Goal: Task Accomplishment & Management: Use online tool/utility

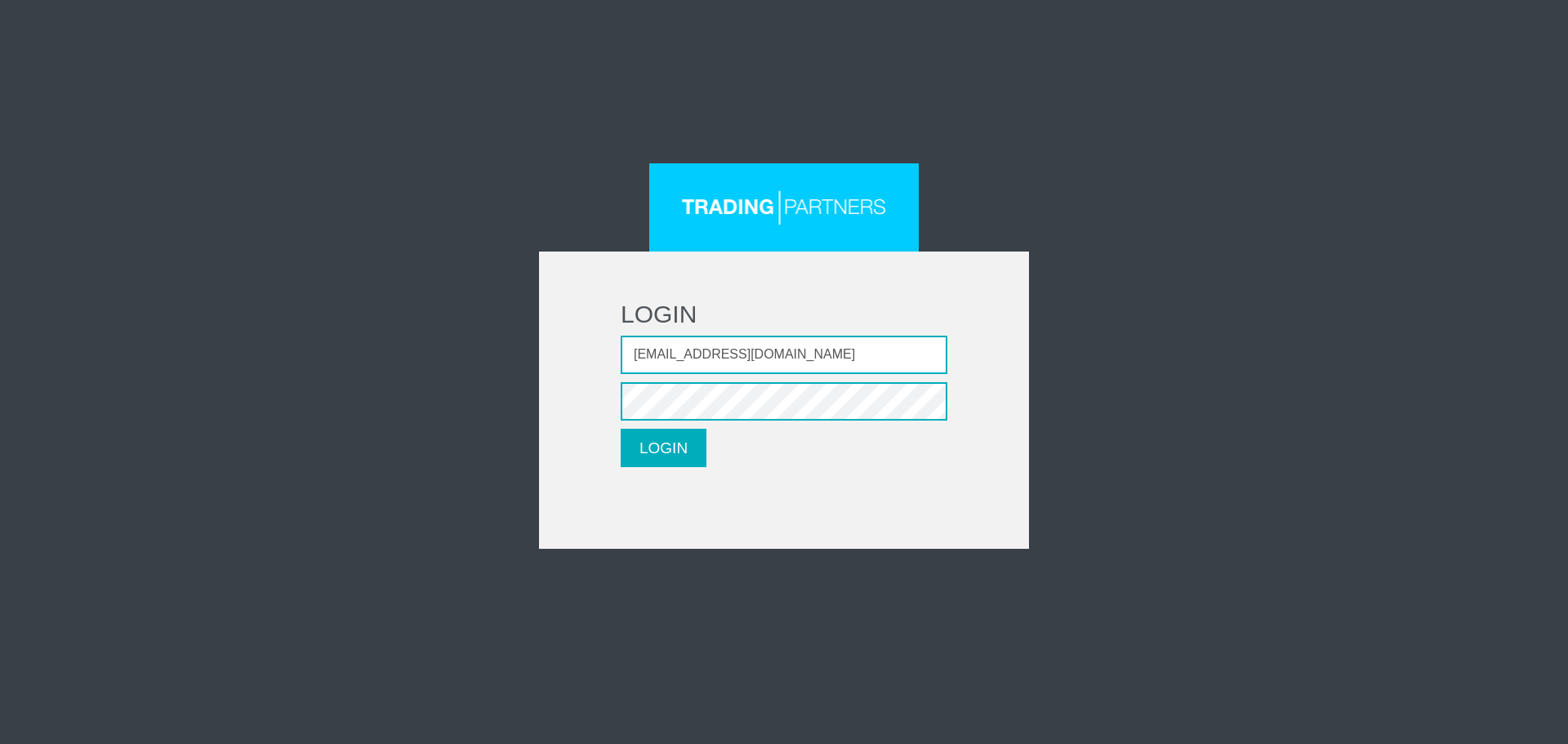
click at [657, 453] on button "LOGIN" at bounding box center [663, 448] width 85 height 39
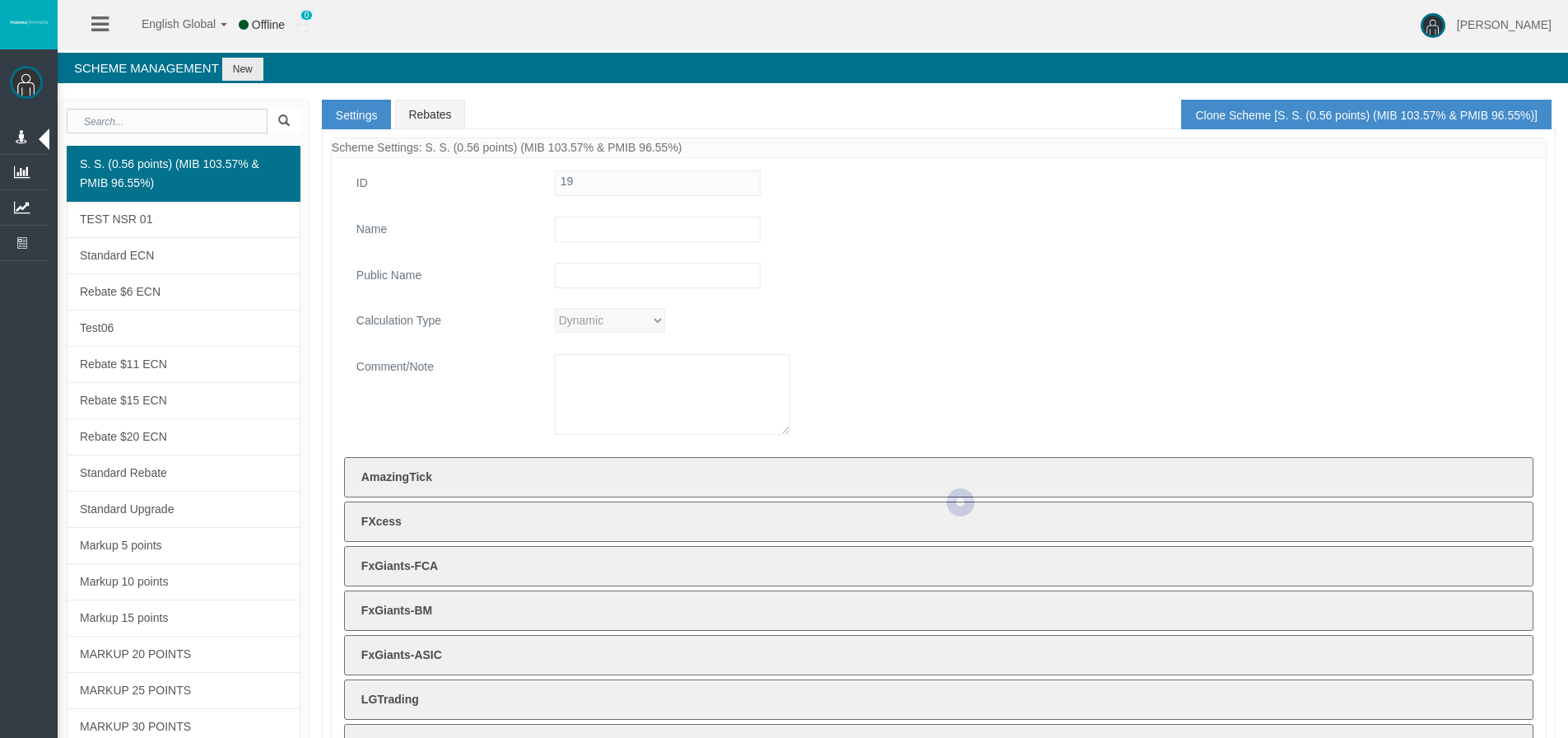
type input "S. S. (0.56 points) (MIB 103.57% & PMIB 96.55%)"
type input "S. S. (0.56 points)"
type textarea "S. S. (0.56 points) (MIB 103.57% & PMIB 96.55%)"
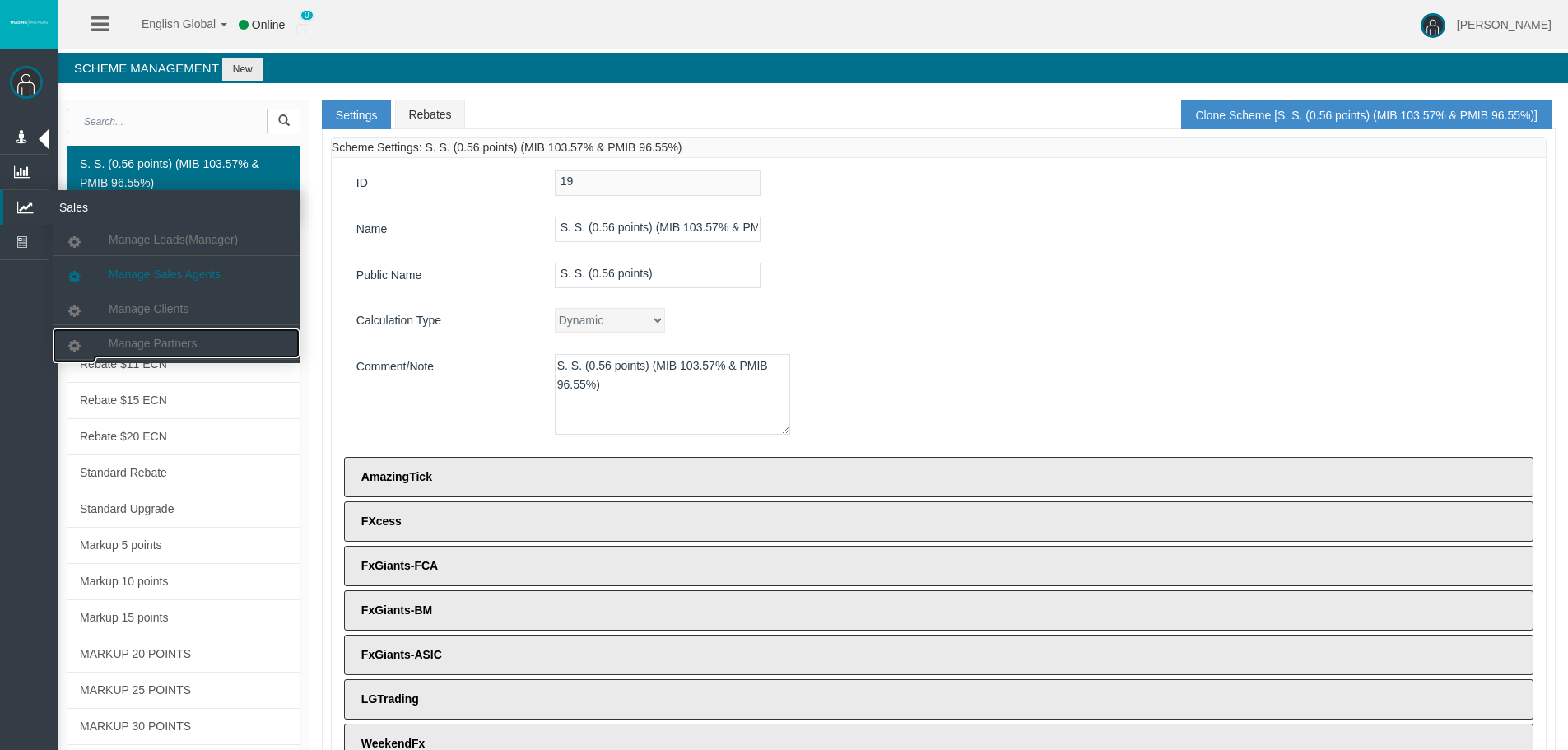
drag, startPoint x: 127, startPoint y: 342, endPoint x: 142, endPoint y: 269, distance: 74.5
click at [126, 342] on span "Manage Partners" at bounding box center [152, 342] width 88 height 13
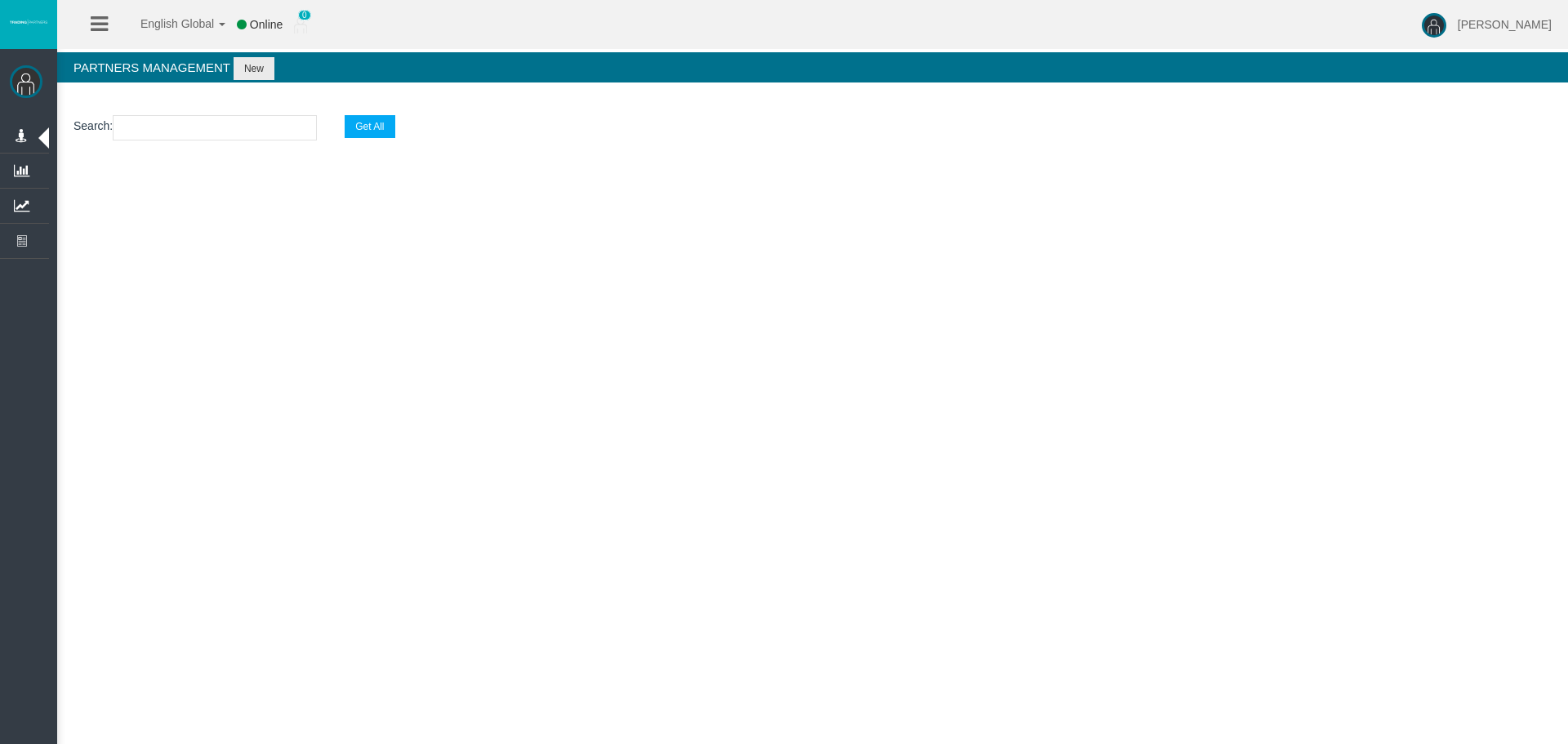
click at [191, 137] on input "text" at bounding box center [214, 128] width 205 height 25
paste input "IB7omts"
type input "IB7omts"
select select "25"
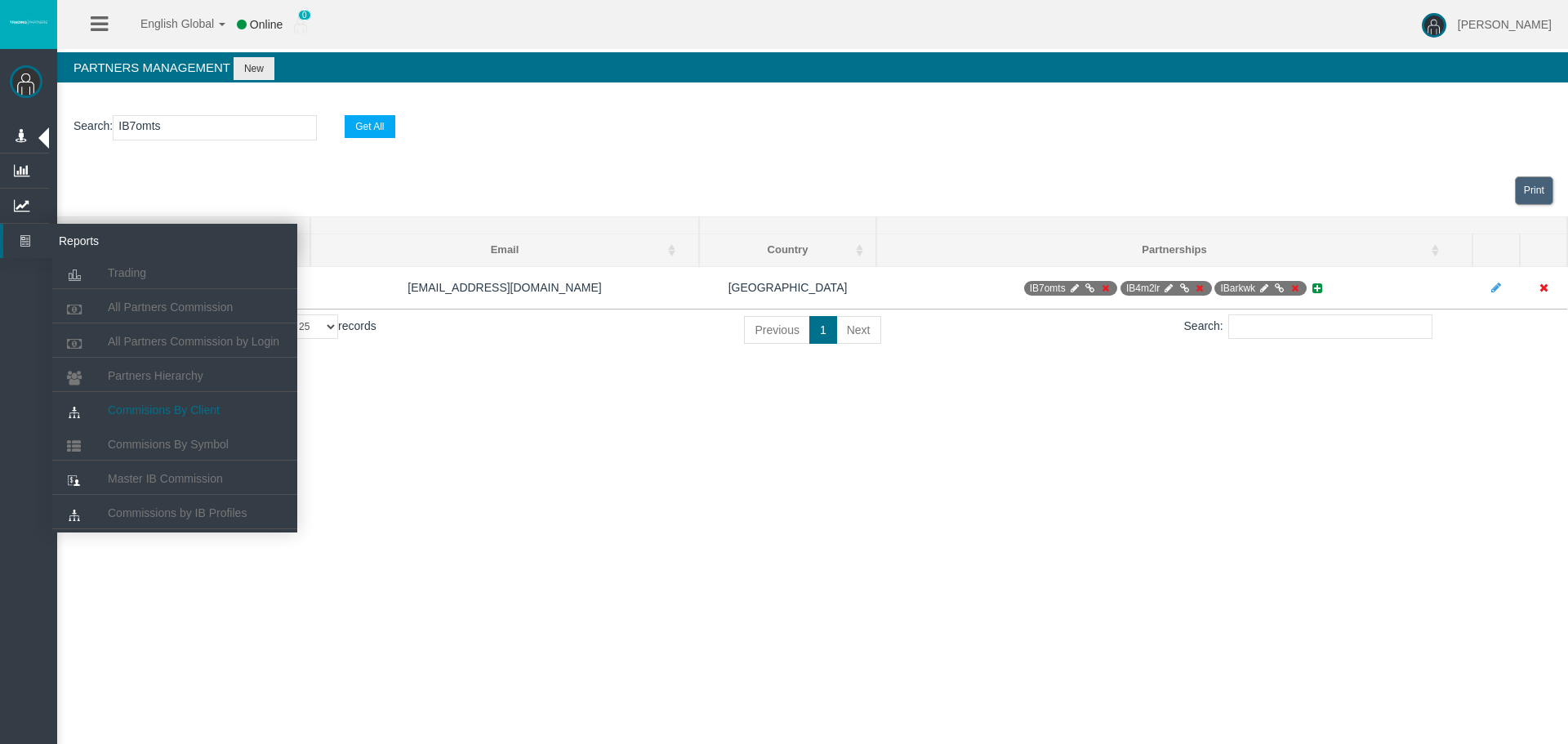
type input "IB7omts"
click at [171, 408] on span "Commisions By Client" at bounding box center [163, 409] width 112 height 13
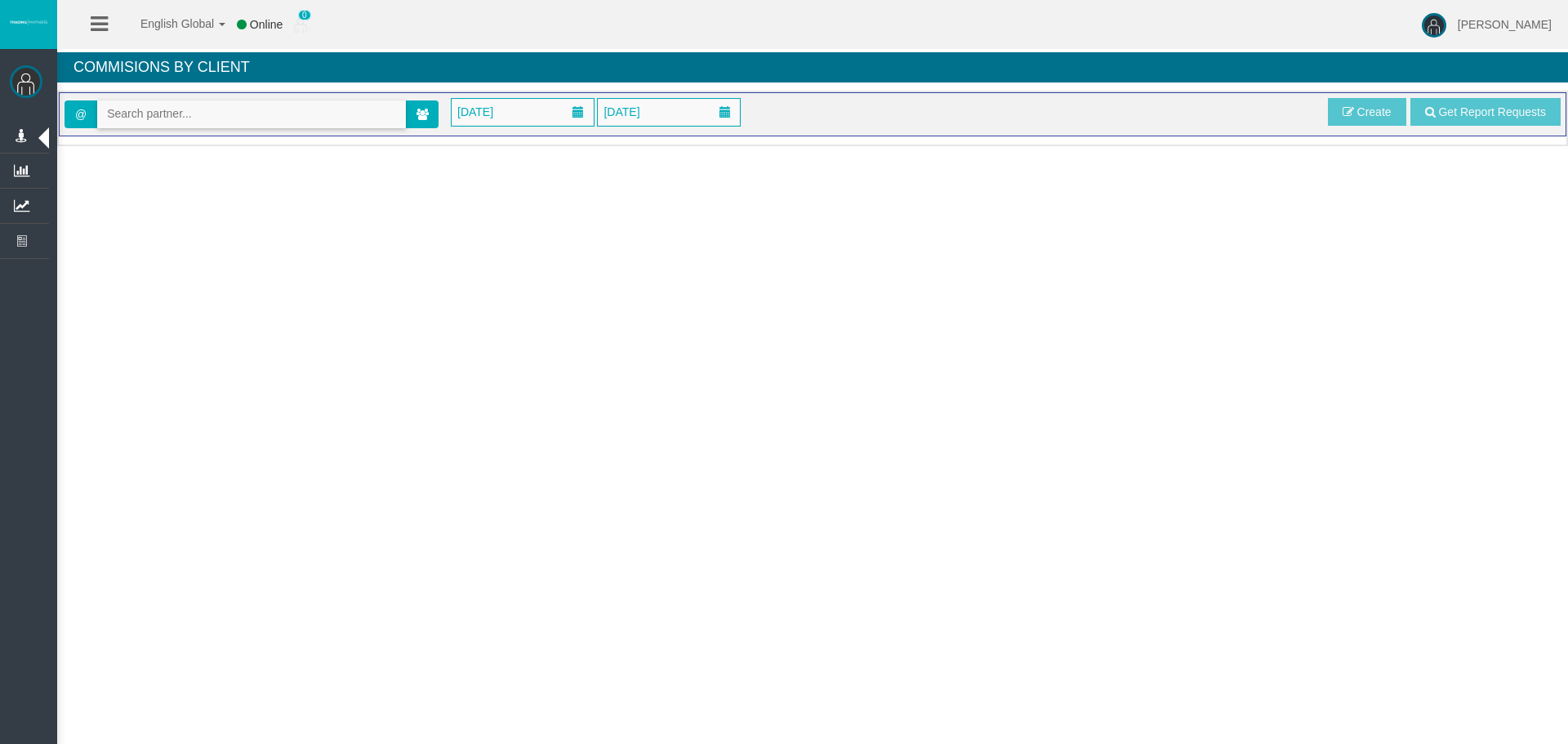
click at [171, 125] on input "text" at bounding box center [251, 113] width 307 height 25
paste input "IB7omts"
click at [143, 152] on li "[19213] [PERSON_NAME]" at bounding box center [251, 142] width 307 height 26
type input "[EMAIL_ADDRESS][DOMAIN_NAME]"
click at [552, 111] on span "[DATE]" at bounding box center [523, 113] width 143 height 27
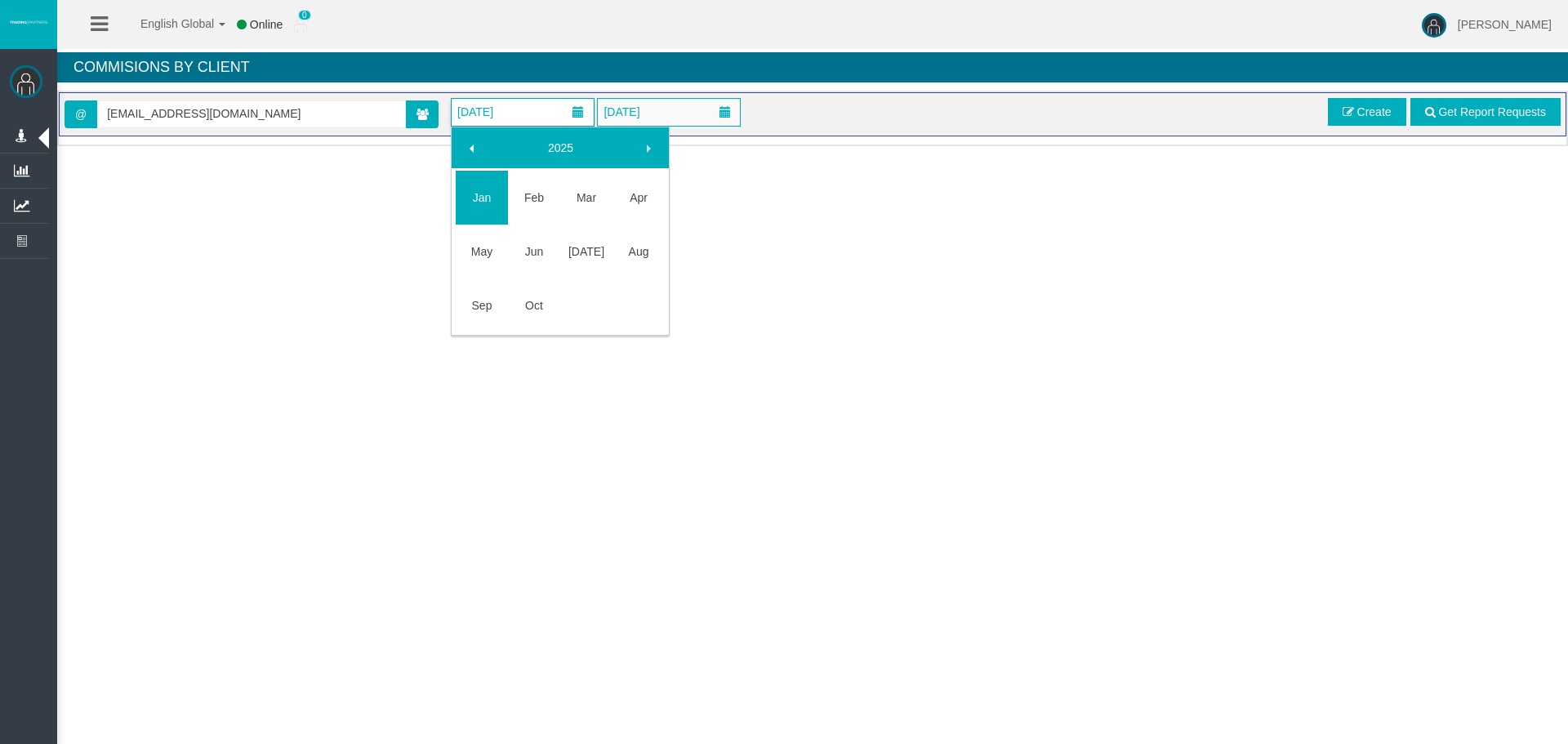
click at [567, 144] on link "2025" at bounding box center [560, 147] width 141 height 29
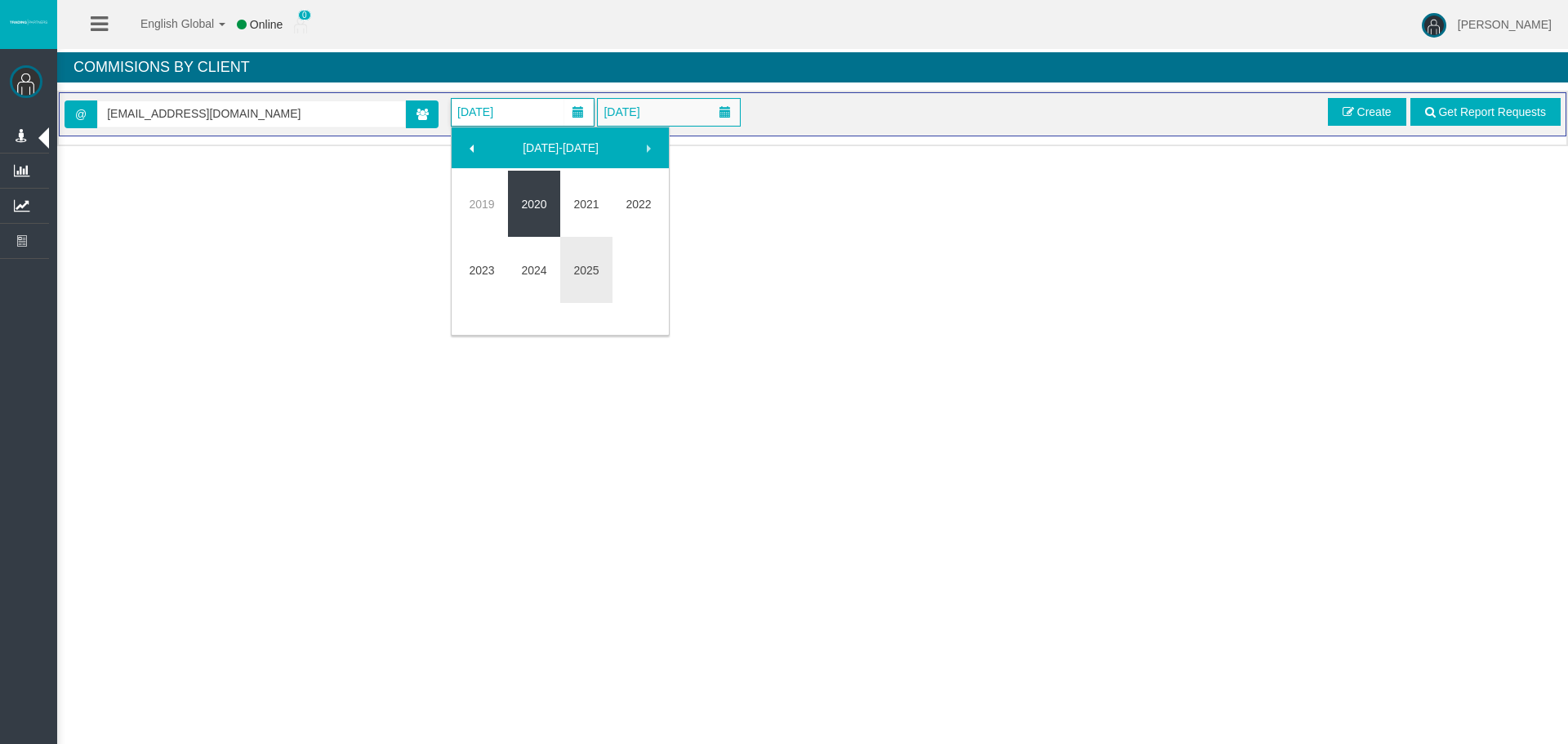
click at [530, 205] on link "2020" at bounding box center [534, 204] width 52 height 29
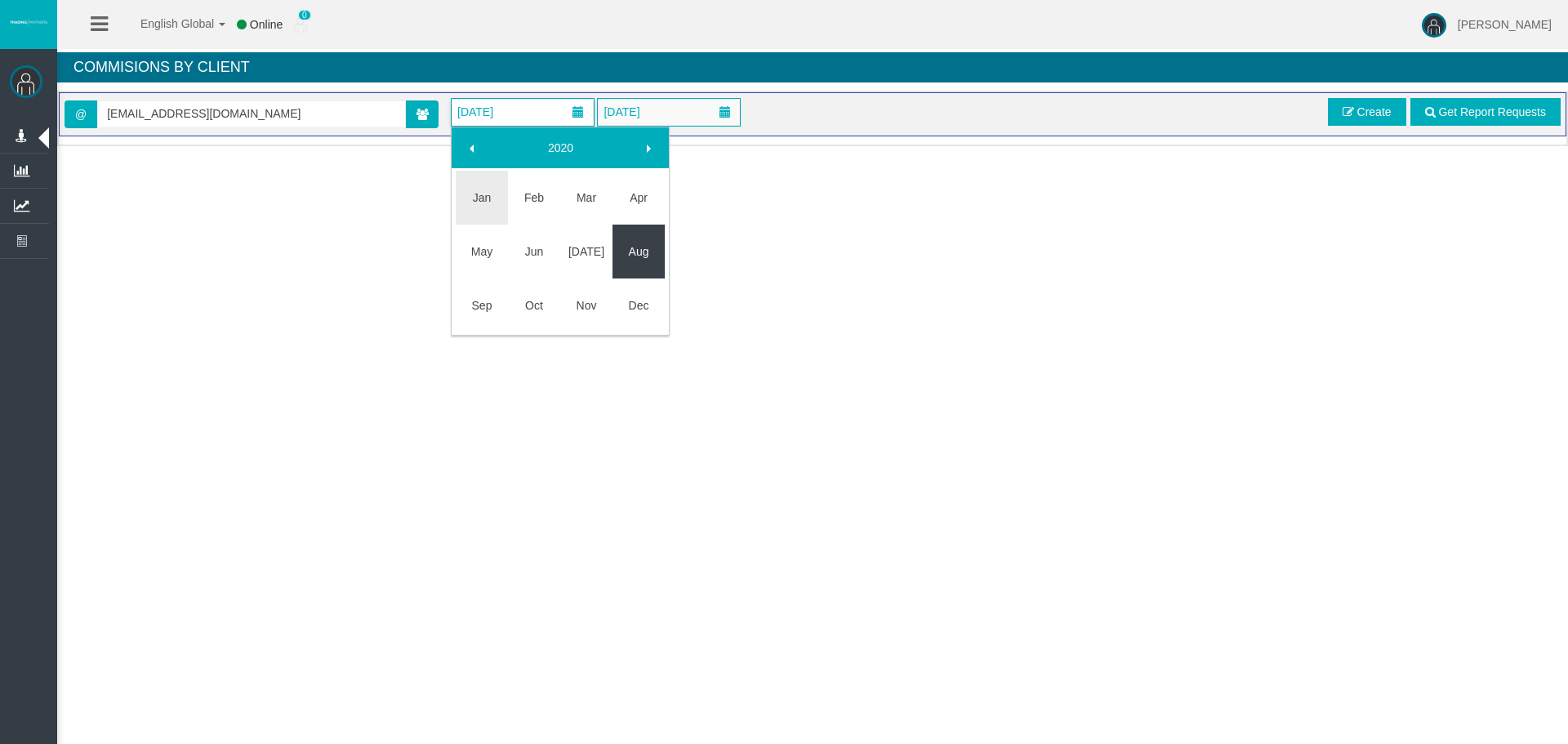
click at [636, 266] on link "Aug" at bounding box center [639, 251] width 52 height 29
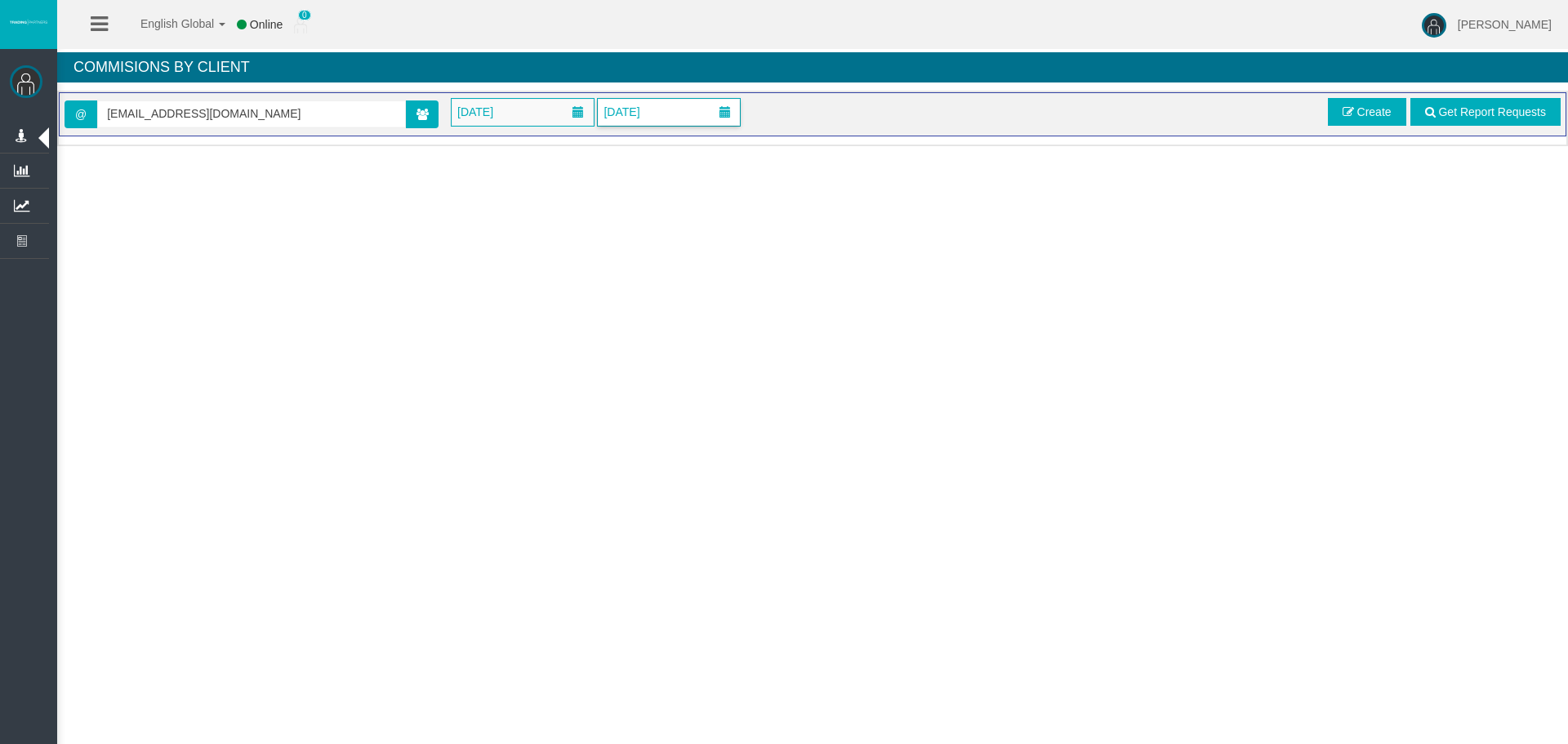
click at [686, 116] on span "[DATE]" at bounding box center [669, 113] width 143 height 27
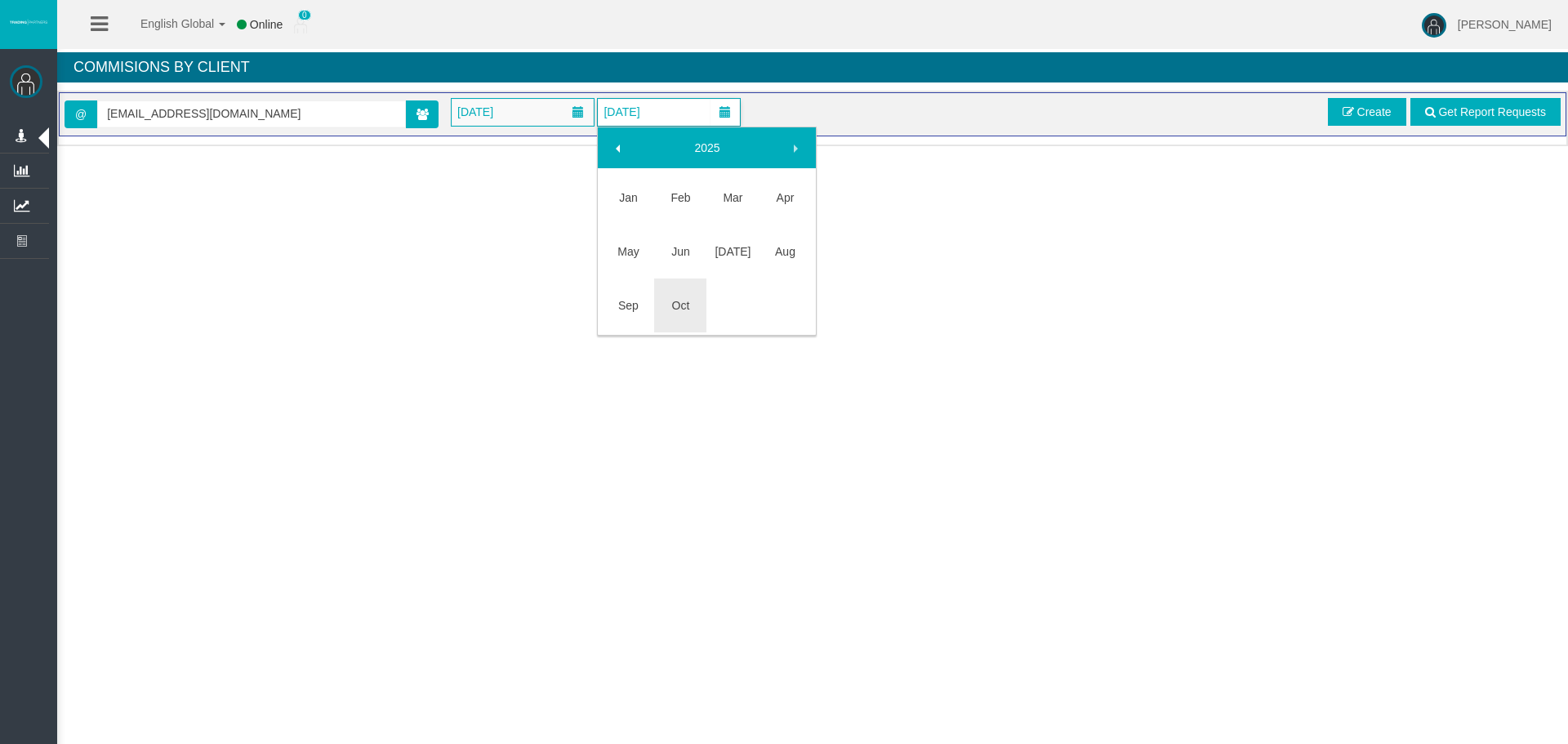
click at [702, 150] on link "2025" at bounding box center [707, 147] width 141 height 29
click at [696, 150] on link "[DATE]-[DATE]" at bounding box center [707, 147] width 141 height 29
click at [787, 208] on link "[DATE] - [DATE]" at bounding box center [784, 227] width 52 height 59
click at [676, 186] on td "2020" at bounding box center [681, 204] width 52 height 66
click at [786, 236] on link "Aug" at bounding box center [784, 234] width 52 height 29
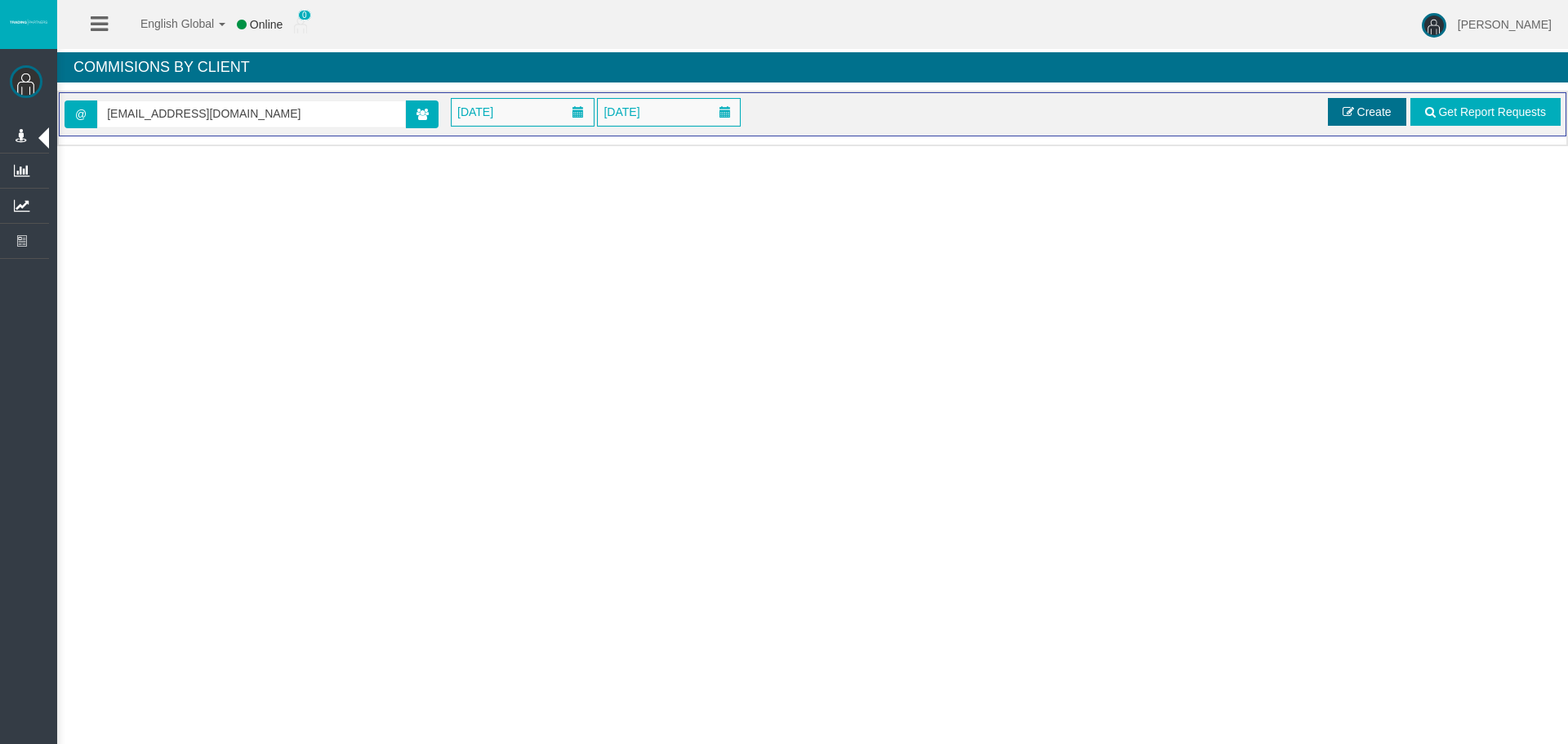
click at [1334, 121] on link "Create" at bounding box center [1367, 112] width 79 height 28
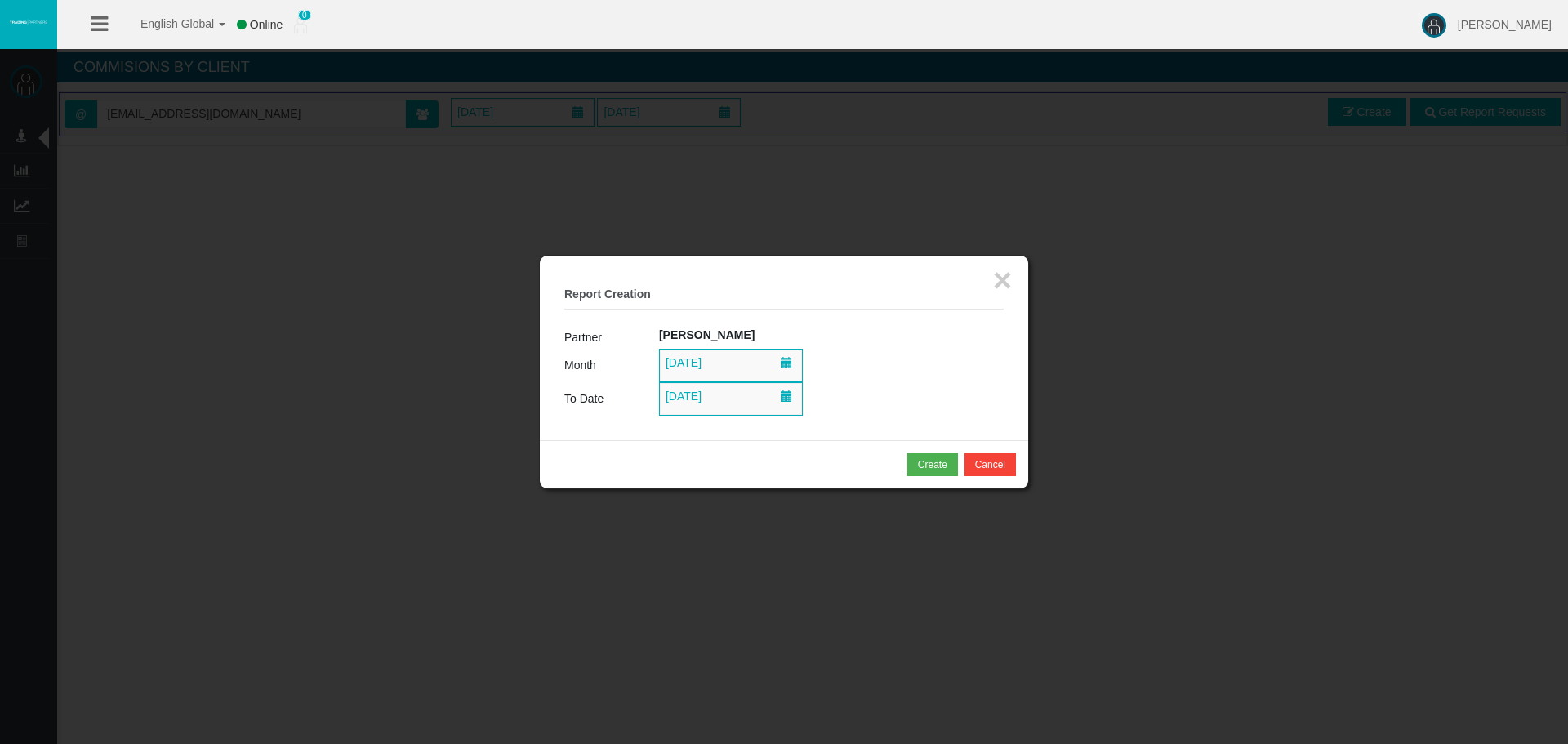
click at [919, 450] on div "Create Cancel" at bounding box center [784, 465] width 489 height 49
click at [945, 470] on div "Create" at bounding box center [933, 465] width 29 height 15
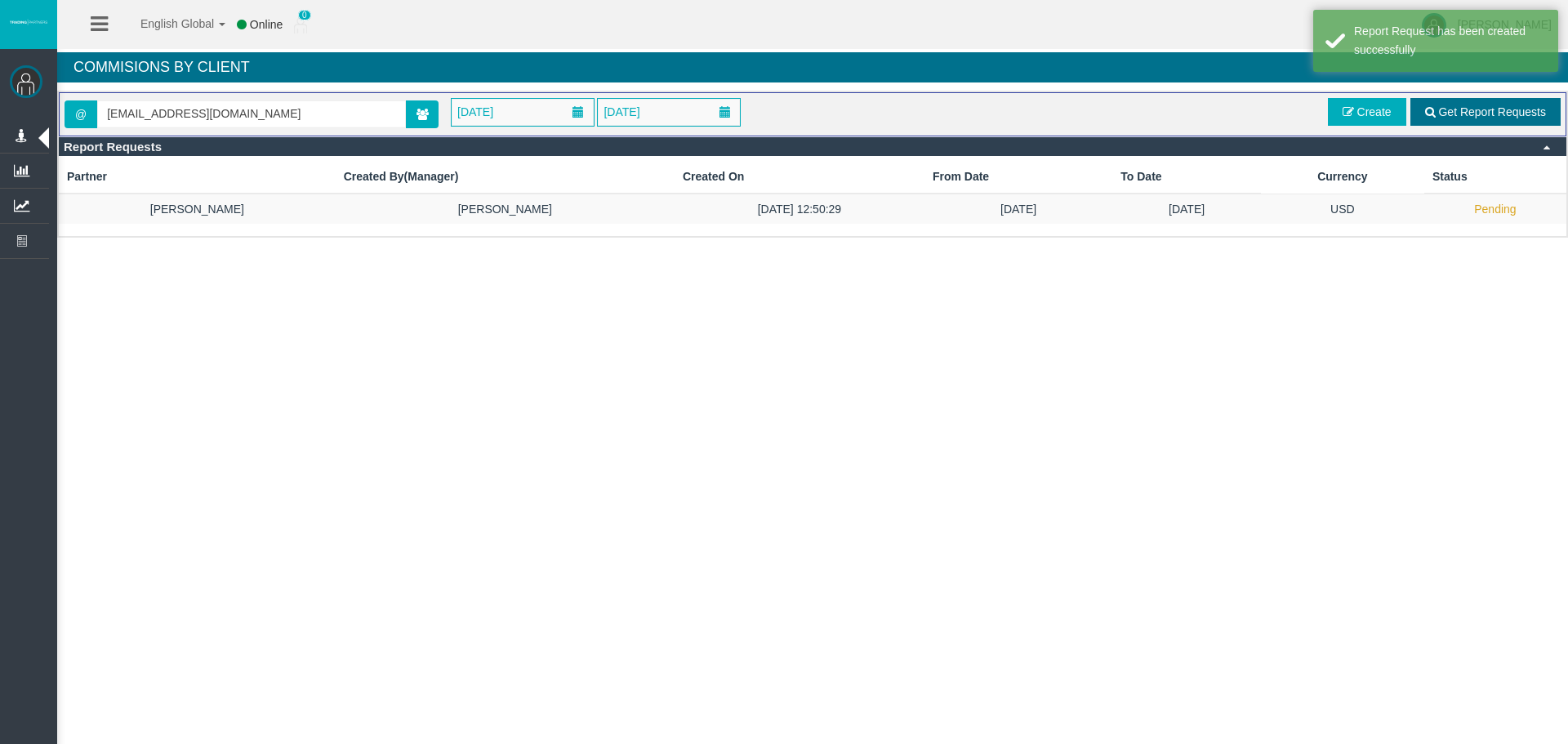
click at [1529, 111] on span "Get Report Requests" at bounding box center [1491, 112] width 108 height 13
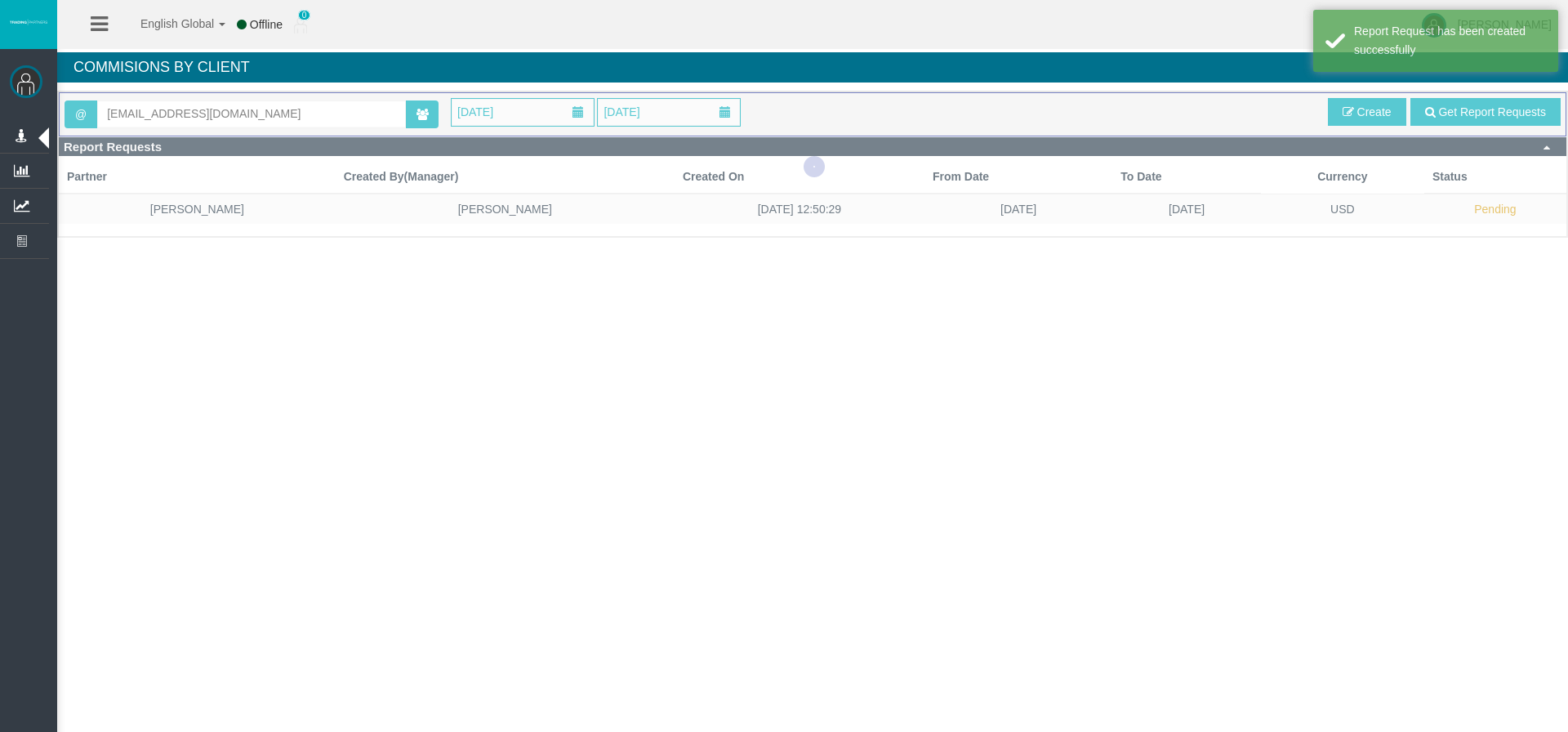
click at [1207, 483] on div "English Global 简体中文 English Global 日本語 한국어 Offline 0 [PERSON_NAME] Help Log Out…" at bounding box center [784, 366] width 1568 height 732
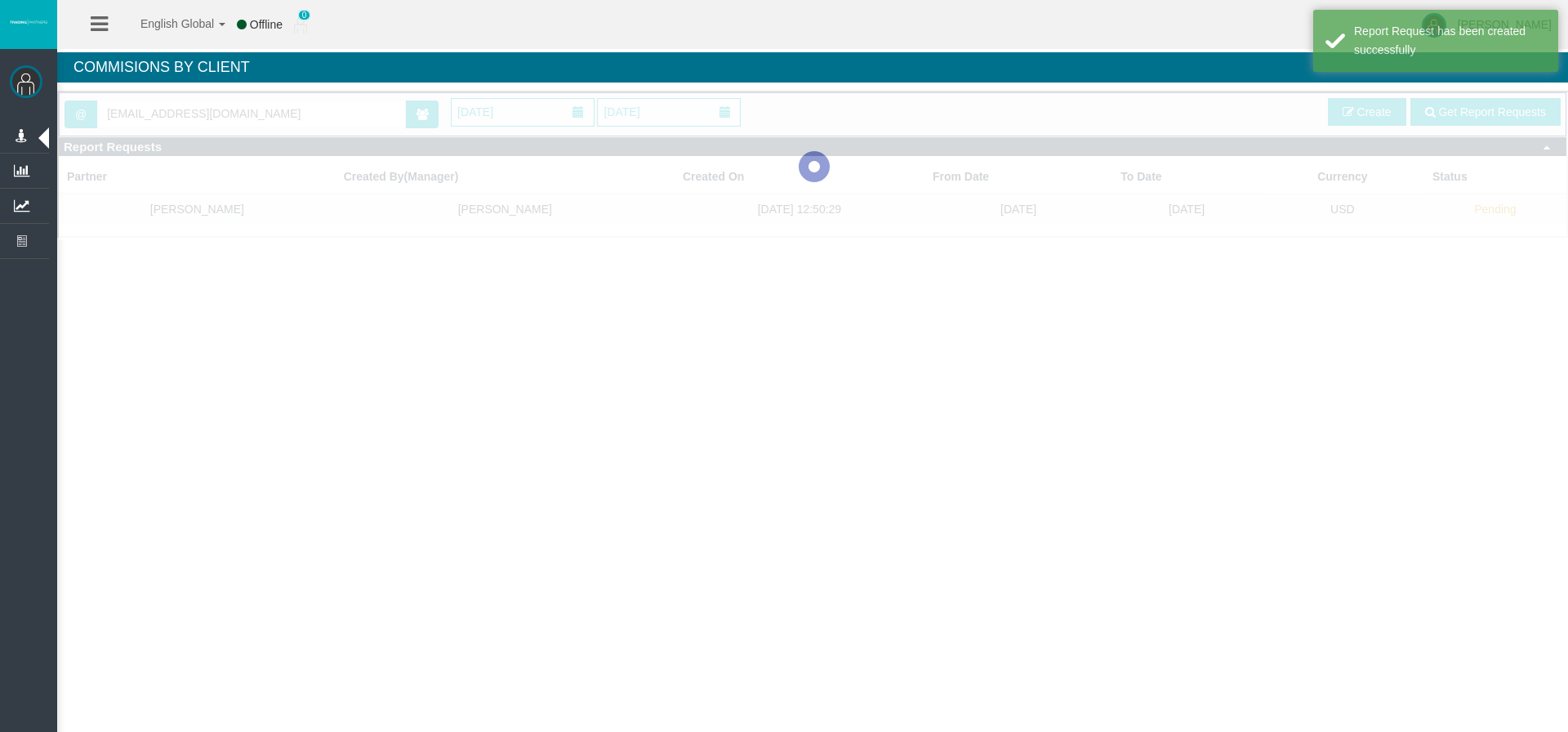
click at [816, 438] on div "English Global 简体中文 English Global 日本語 한국어 Offline 0 [PERSON_NAME] Help Log Out…" at bounding box center [784, 366] width 1568 height 732
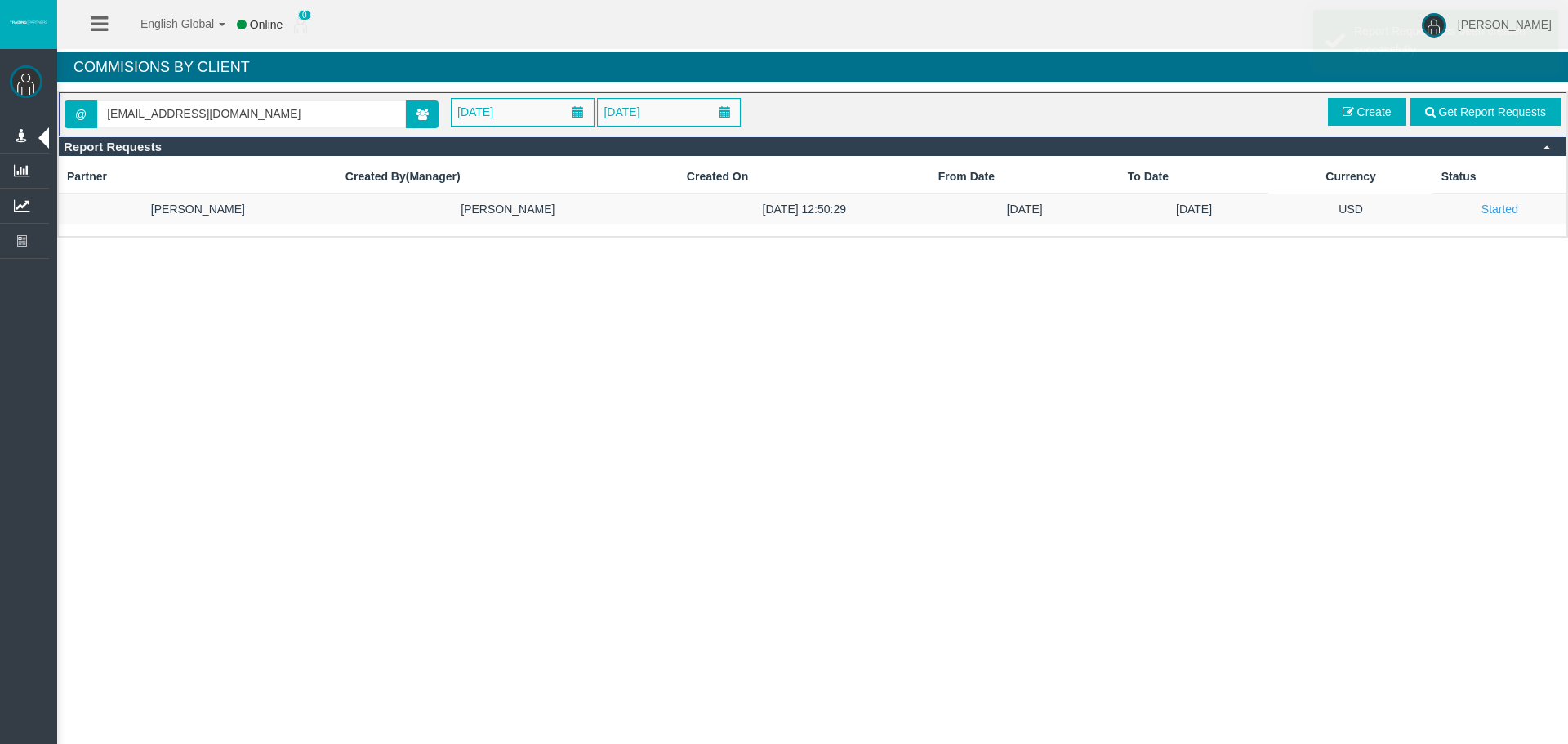
click at [1150, 324] on div "English Global 简体中文 English Global 日本語 한국어 Online 0 [PERSON_NAME] Help Log Out …" at bounding box center [784, 372] width 1568 height 744
click at [1196, 446] on div "English Global 简体中文 English Global 日本語 한국어 Online 0 [PERSON_NAME] Help Log Out …" at bounding box center [784, 372] width 1568 height 744
click at [1512, 114] on span "Get Report Requests" at bounding box center [1491, 112] width 108 height 13
click at [1345, 352] on div "English Global 简体中文 English Global 日本語 한국어 Online 0 [PERSON_NAME] Help Log Out …" at bounding box center [784, 372] width 1568 height 744
click at [1511, 116] on span "Get Report Requests" at bounding box center [1491, 112] width 108 height 13
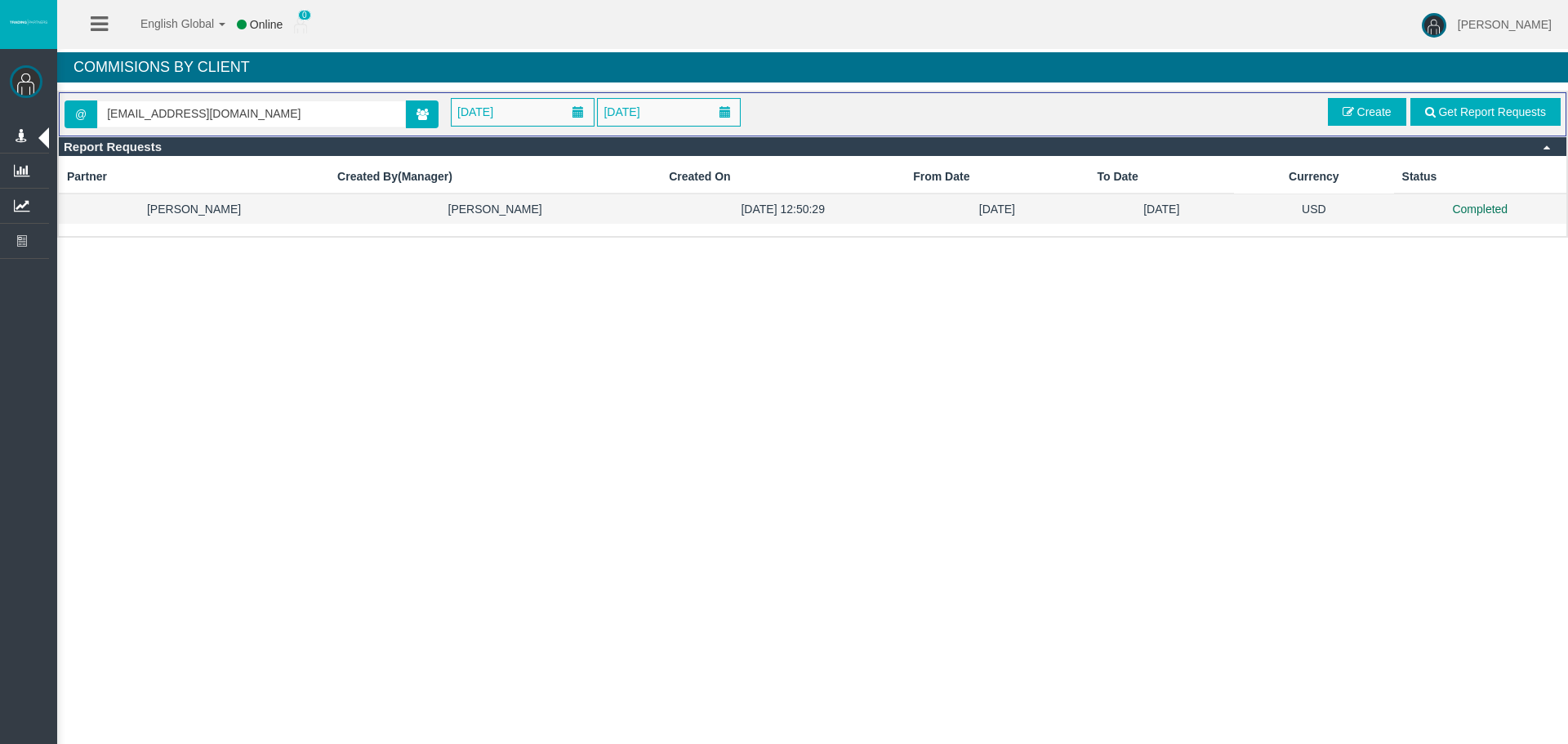
click at [1435, 200] on td "Completed" at bounding box center [1481, 209] width 173 height 30
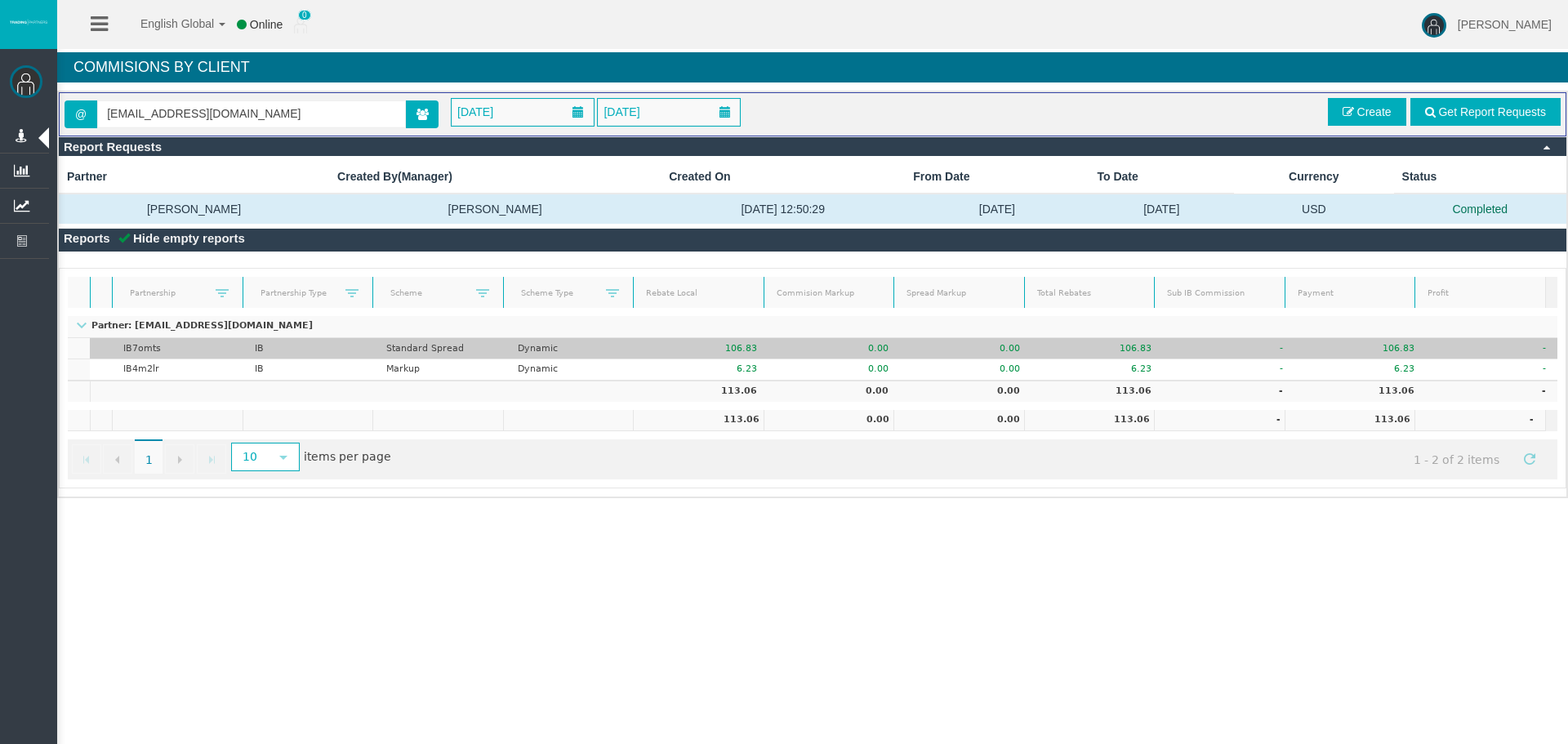
click at [666, 355] on td "106.83" at bounding box center [704, 349] width 132 height 21
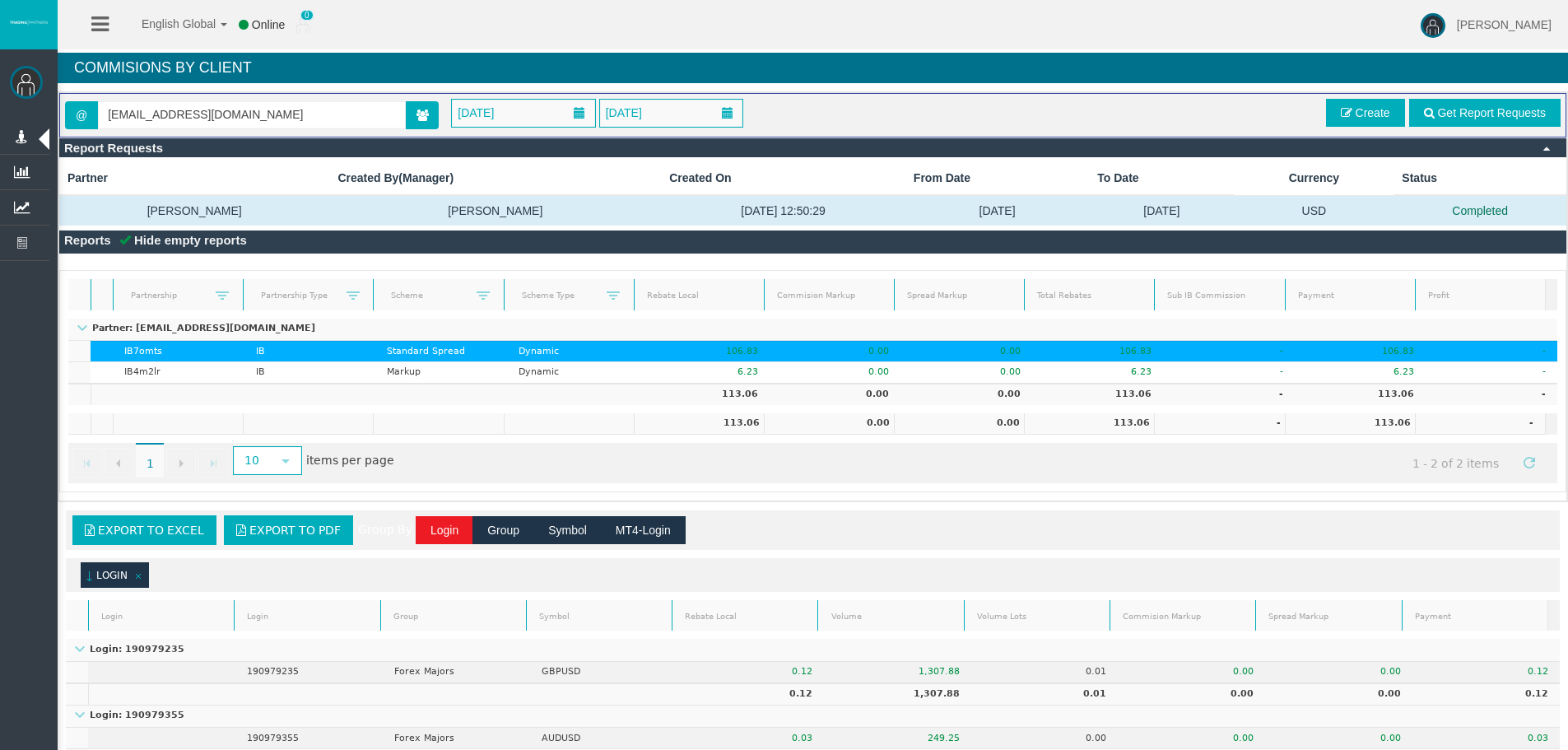
click at [790, 540] on div "Export to Excel Export to PDF Group By Login Group Symbol MT4-Login" at bounding box center [812, 530] width 1485 height 29
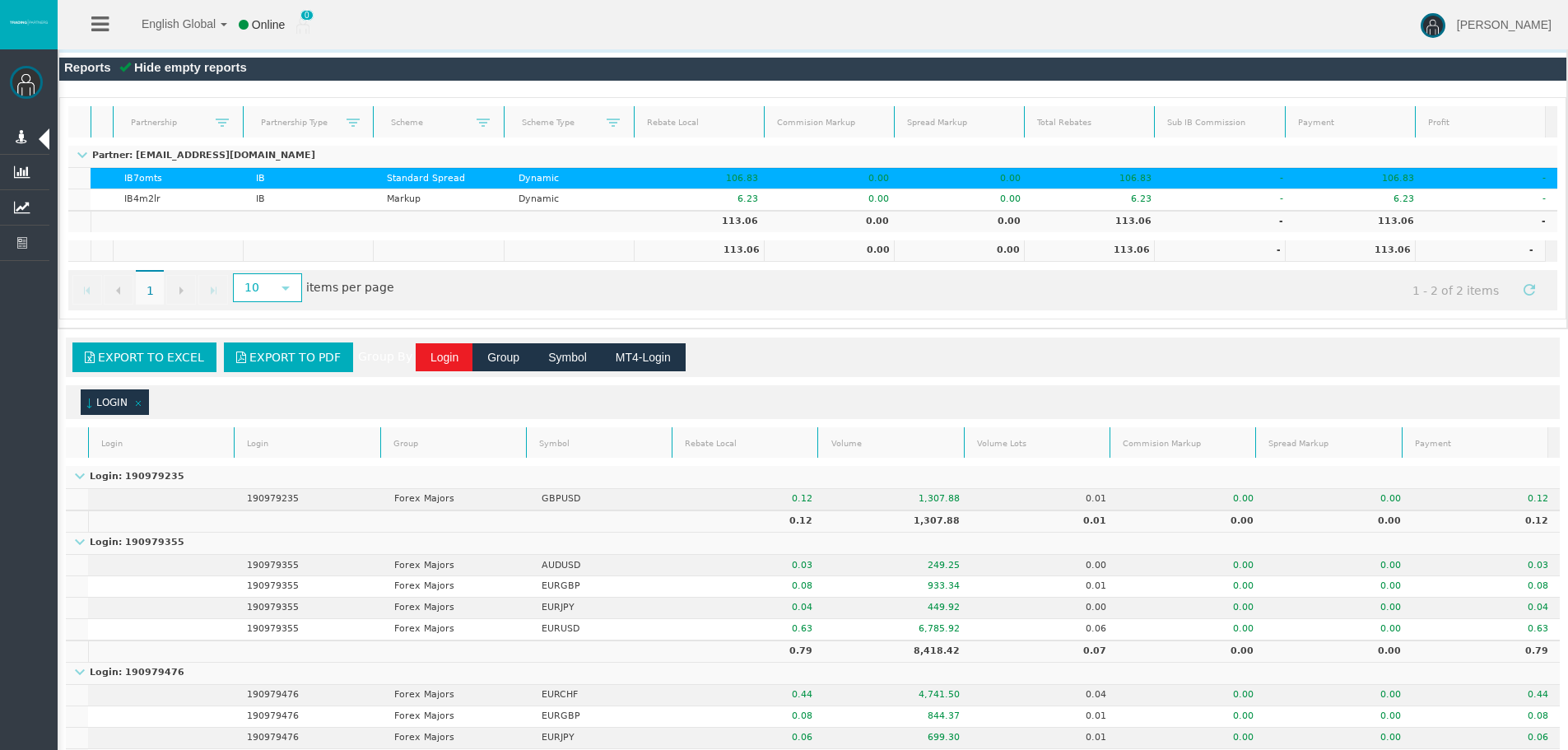
scroll to position [69, 0]
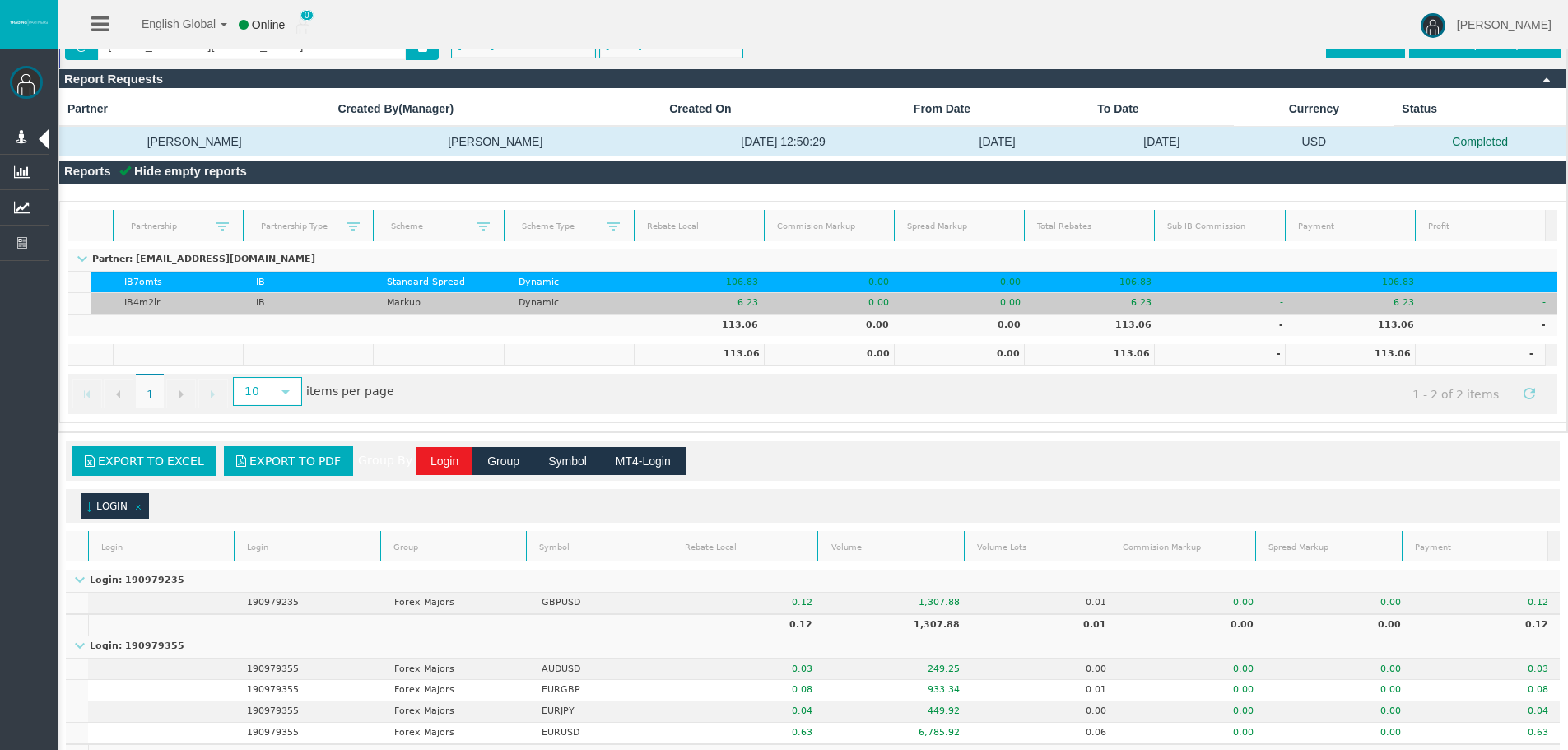
click at [193, 311] on td "IB4m2lr" at bounding box center [178, 304] width 132 height 22
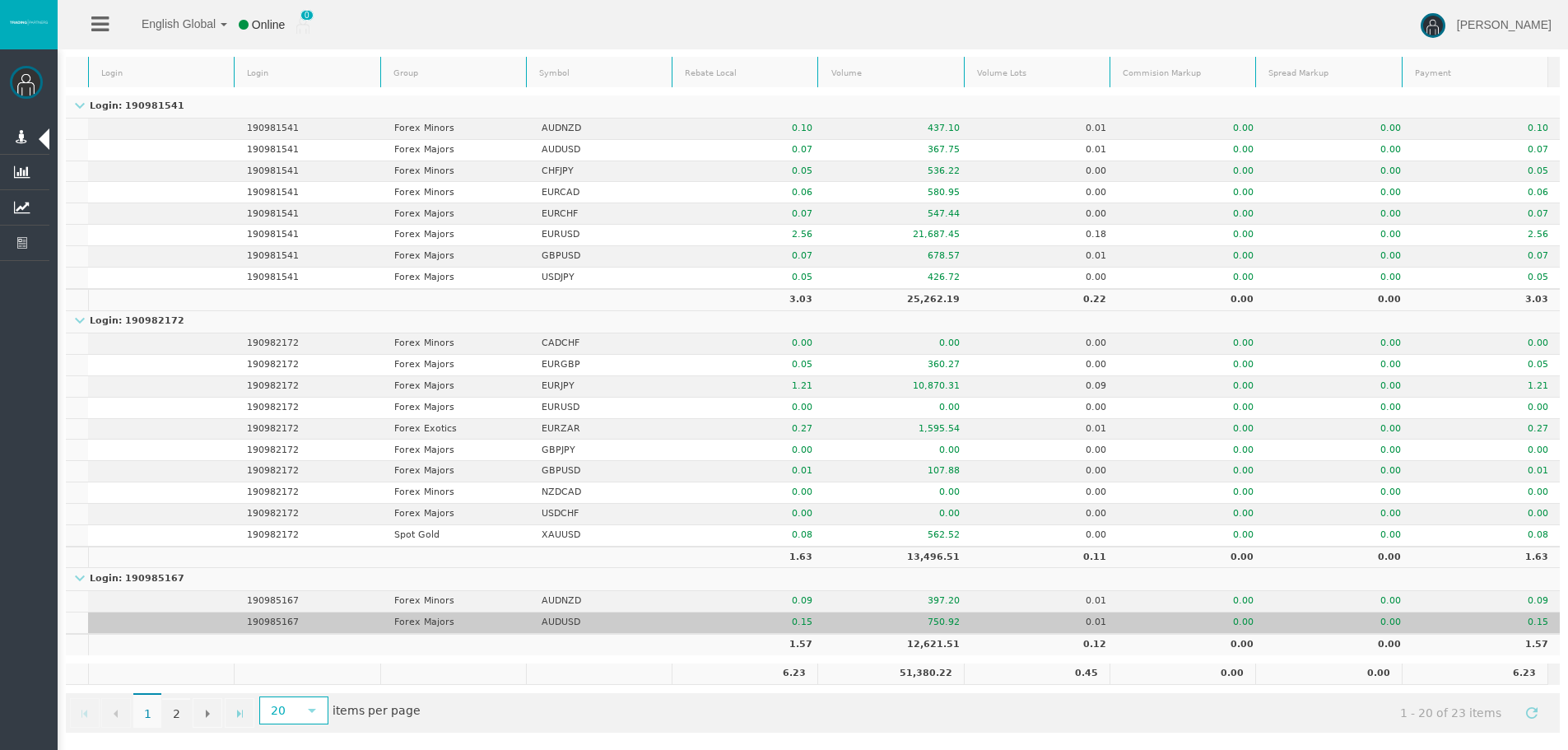
scroll to position [556, 0]
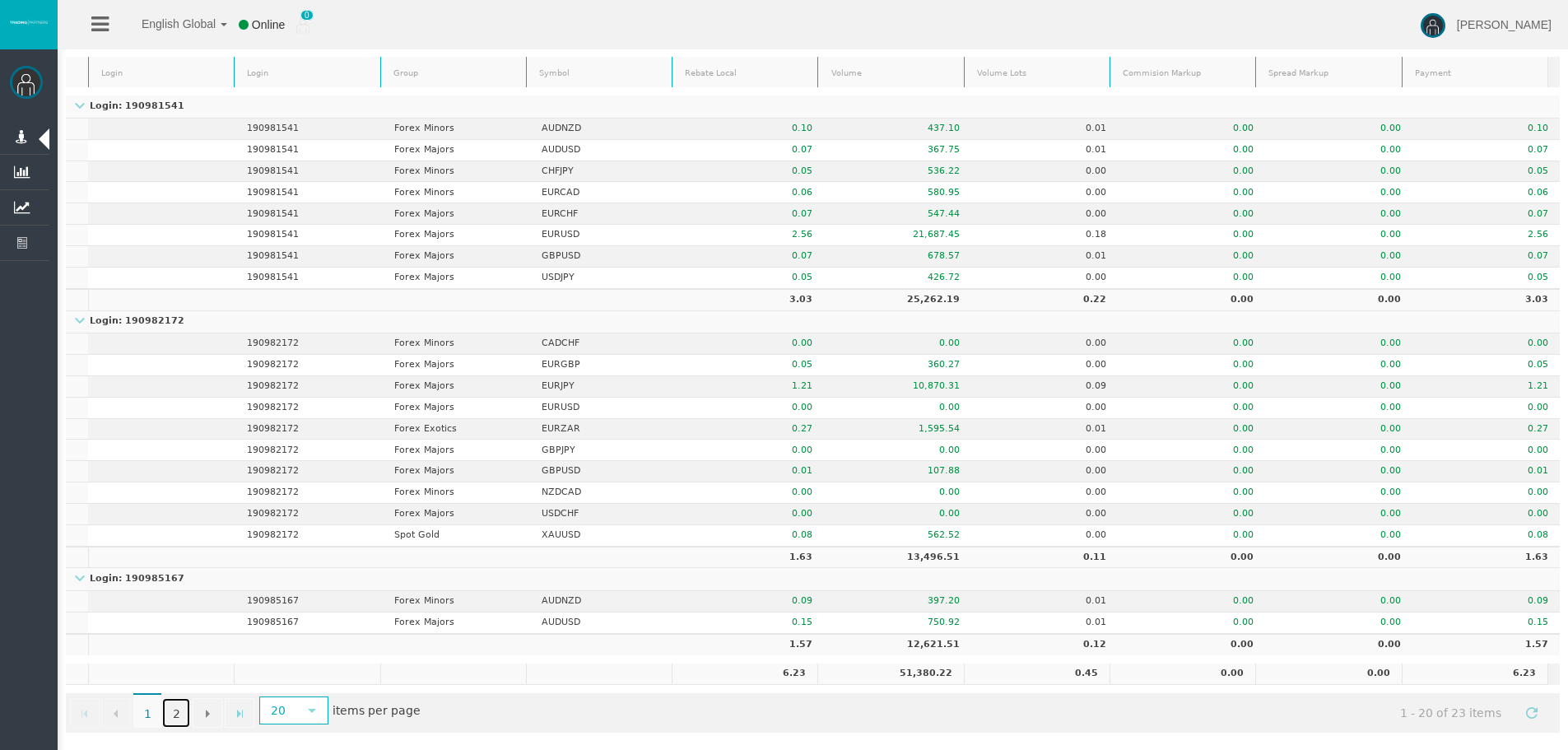
click at [185, 713] on link "2" at bounding box center [176, 713] width 28 height 29
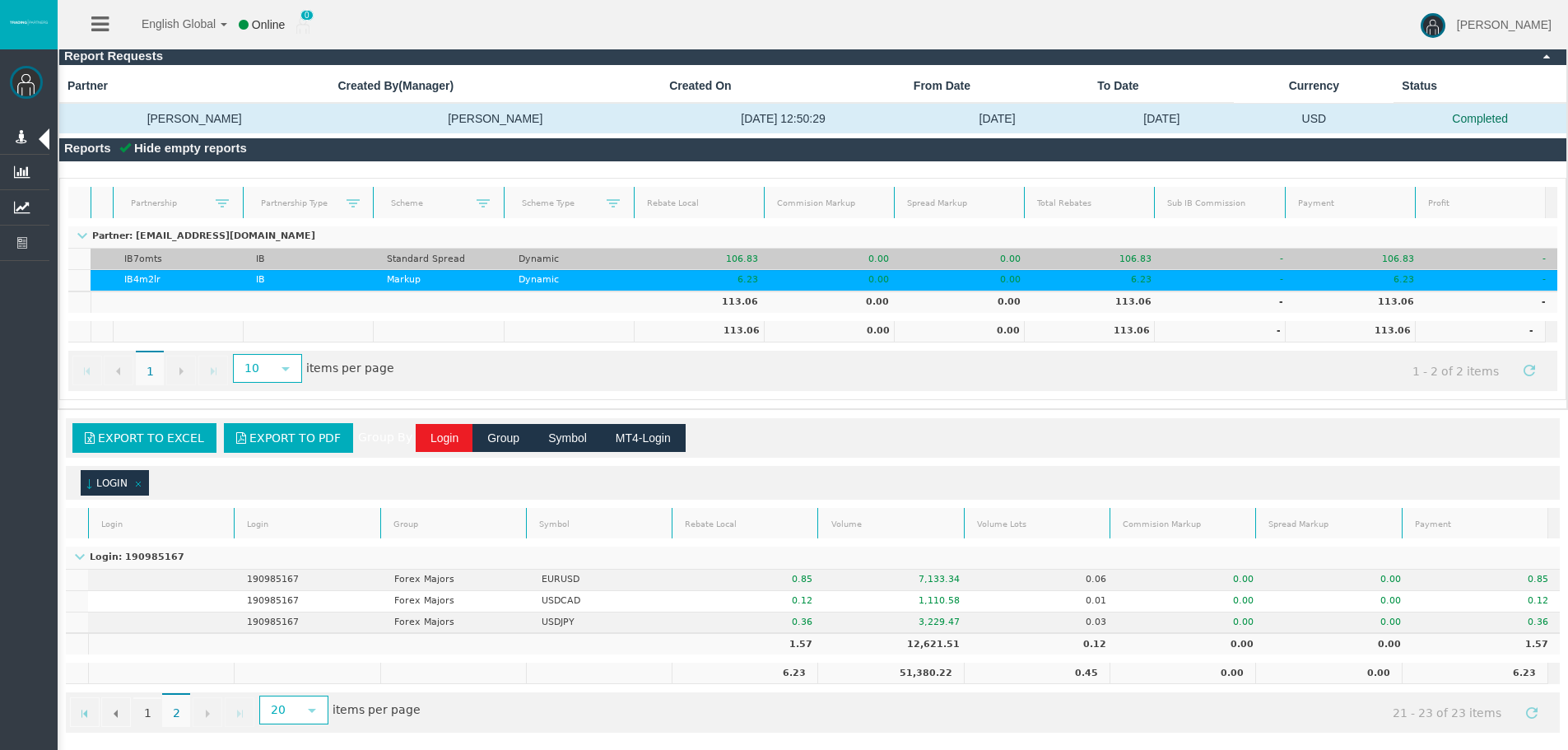
click at [269, 252] on td "IB" at bounding box center [310, 259] width 132 height 22
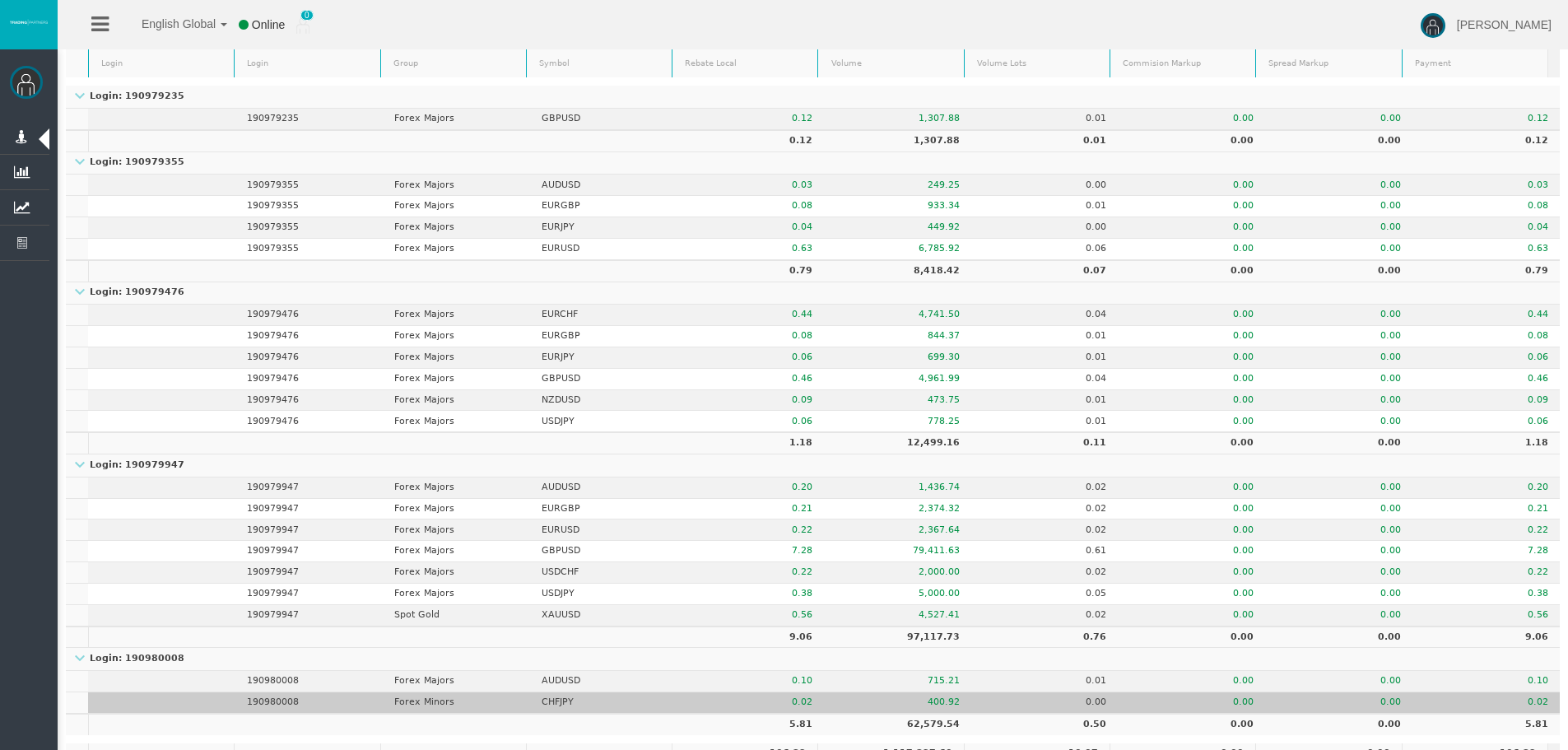
scroll to position [645, 0]
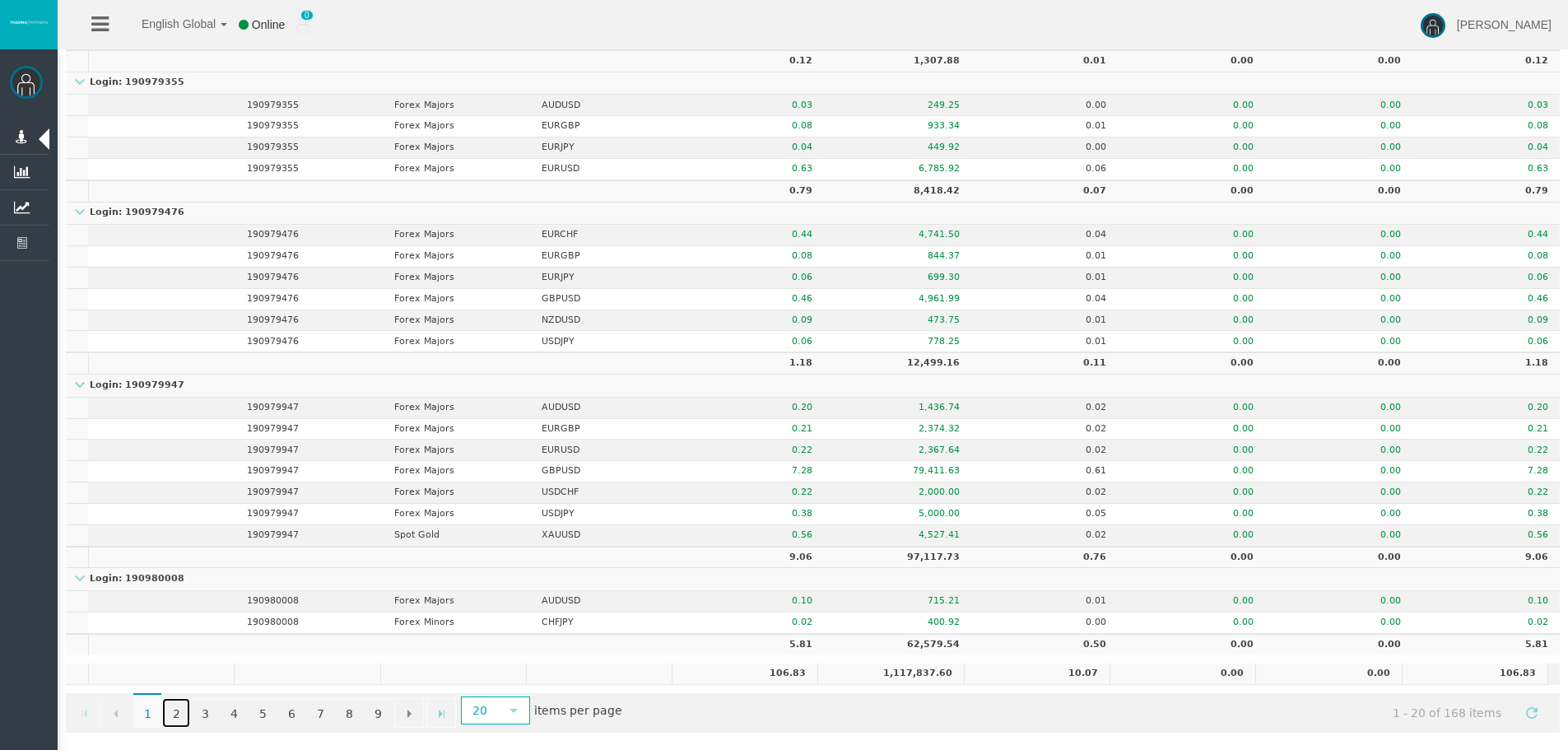
click at [180, 717] on link "2" at bounding box center [176, 713] width 28 height 29
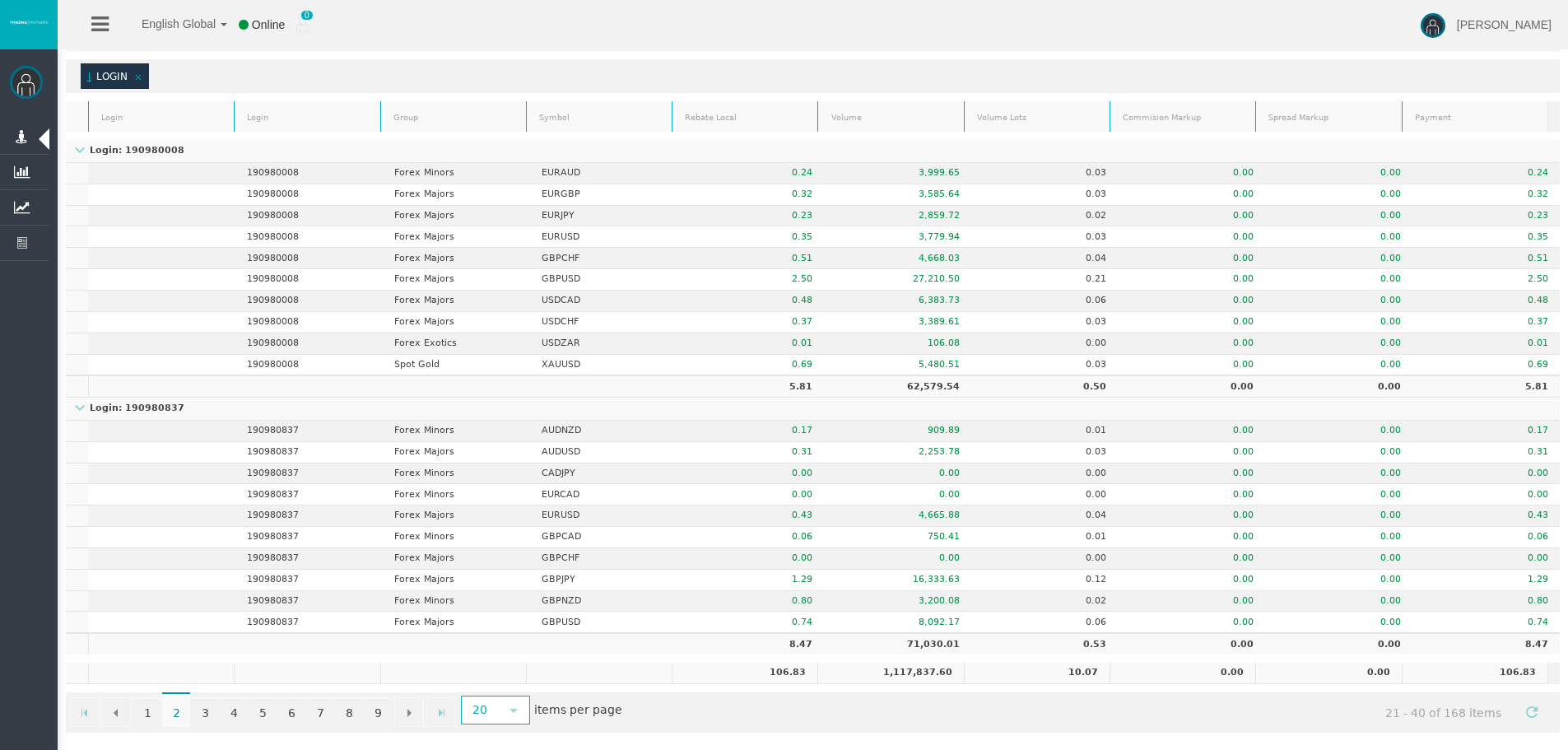
scroll to position [511, 0]
click at [195, 716] on link "3" at bounding box center [204, 712] width 28 height 29
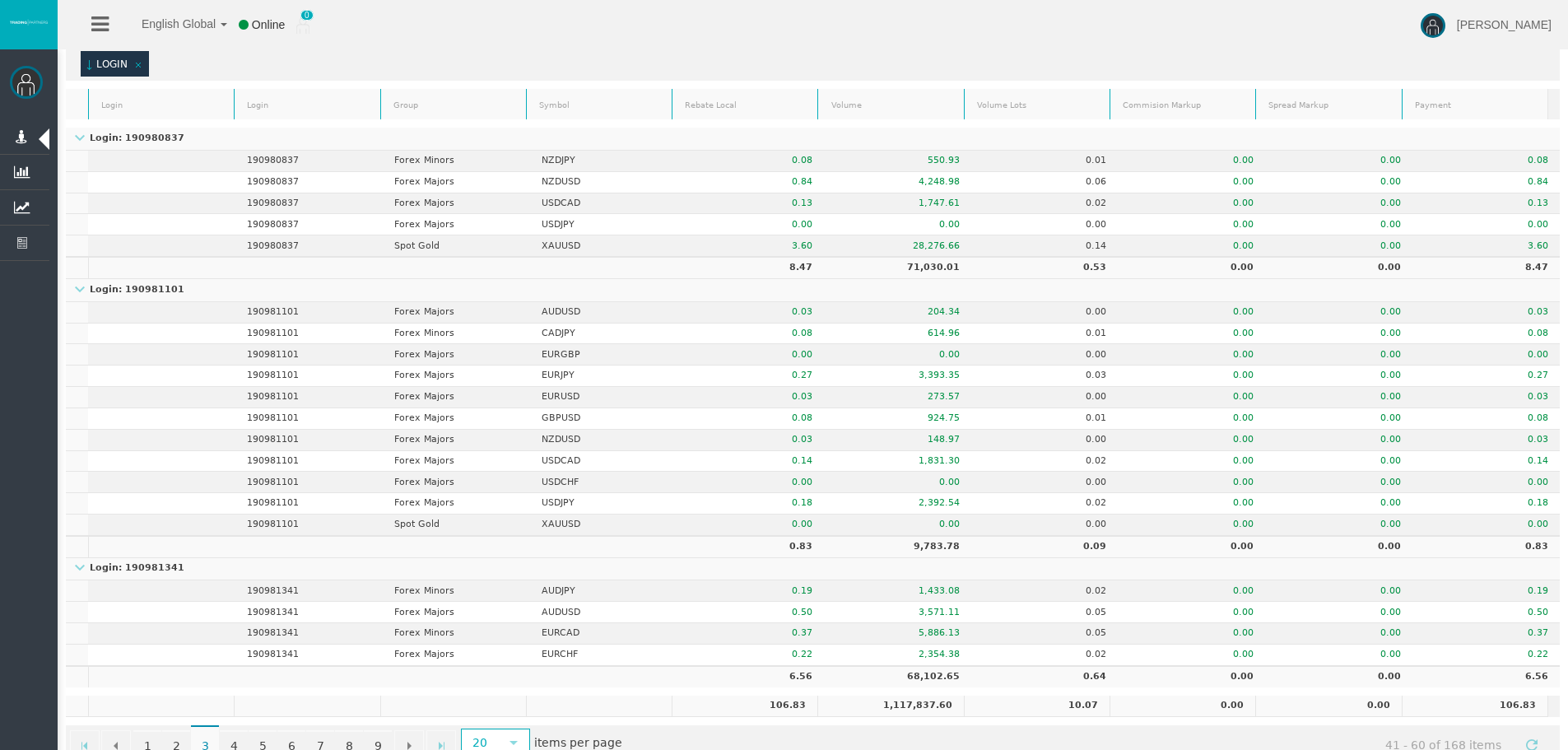
click at [230, 715] on td at bounding box center [160, 707] width 146 height 22
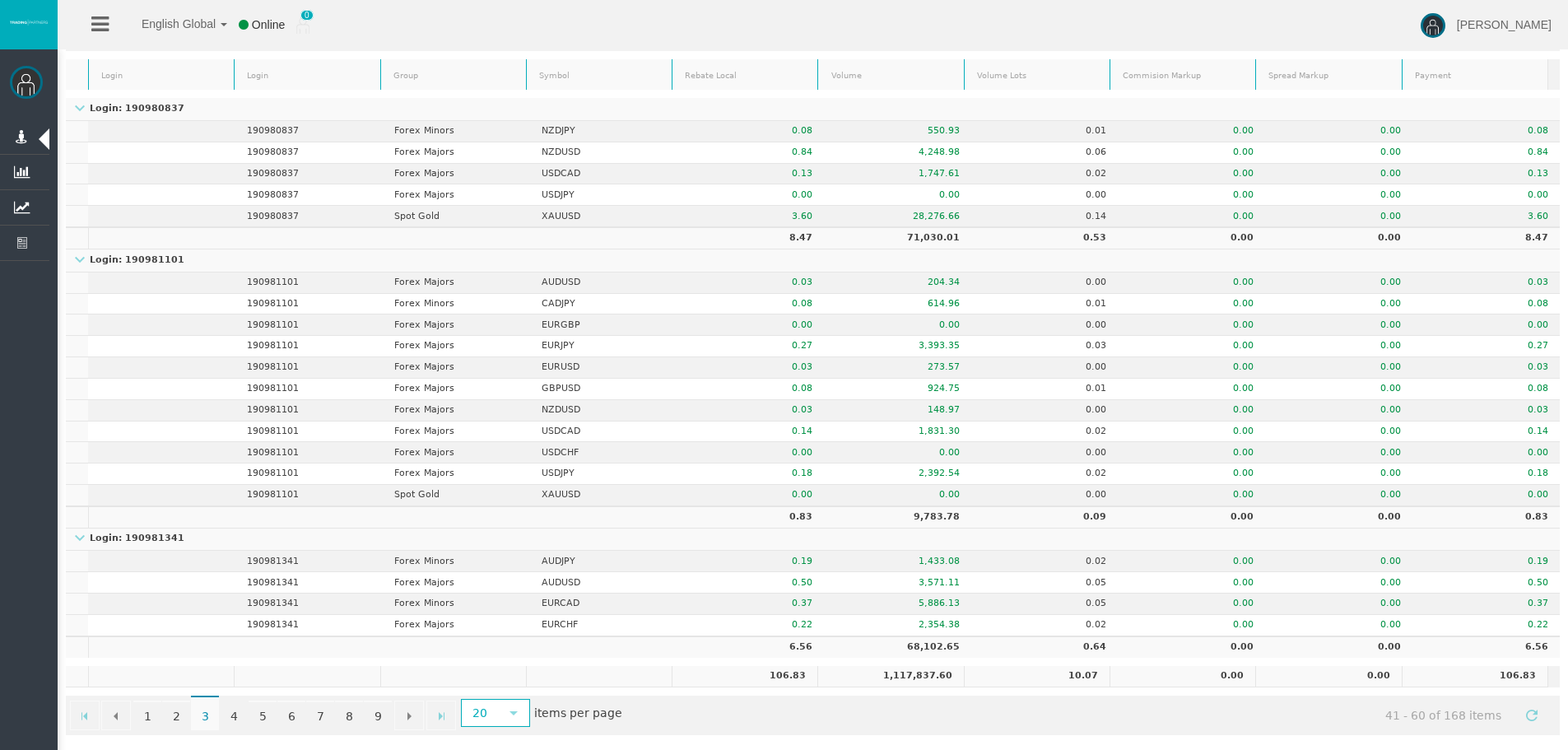
scroll to position [556, 0]
click at [269, 707] on link "5" at bounding box center [262, 713] width 28 height 29
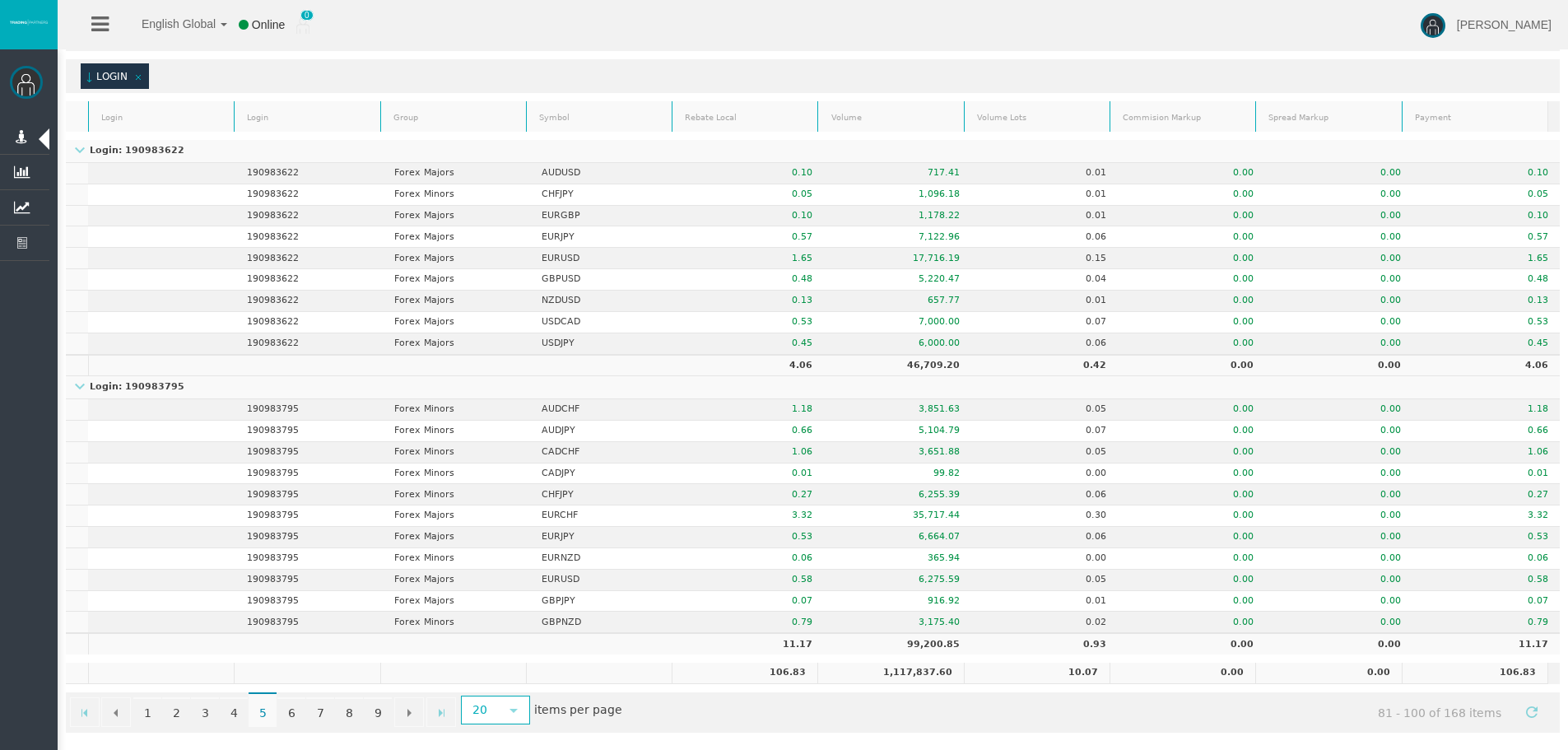
scroll to position [511, 0]
click at [209, 709] on link "3" at bounding box center [204, 712] width 28 height 29
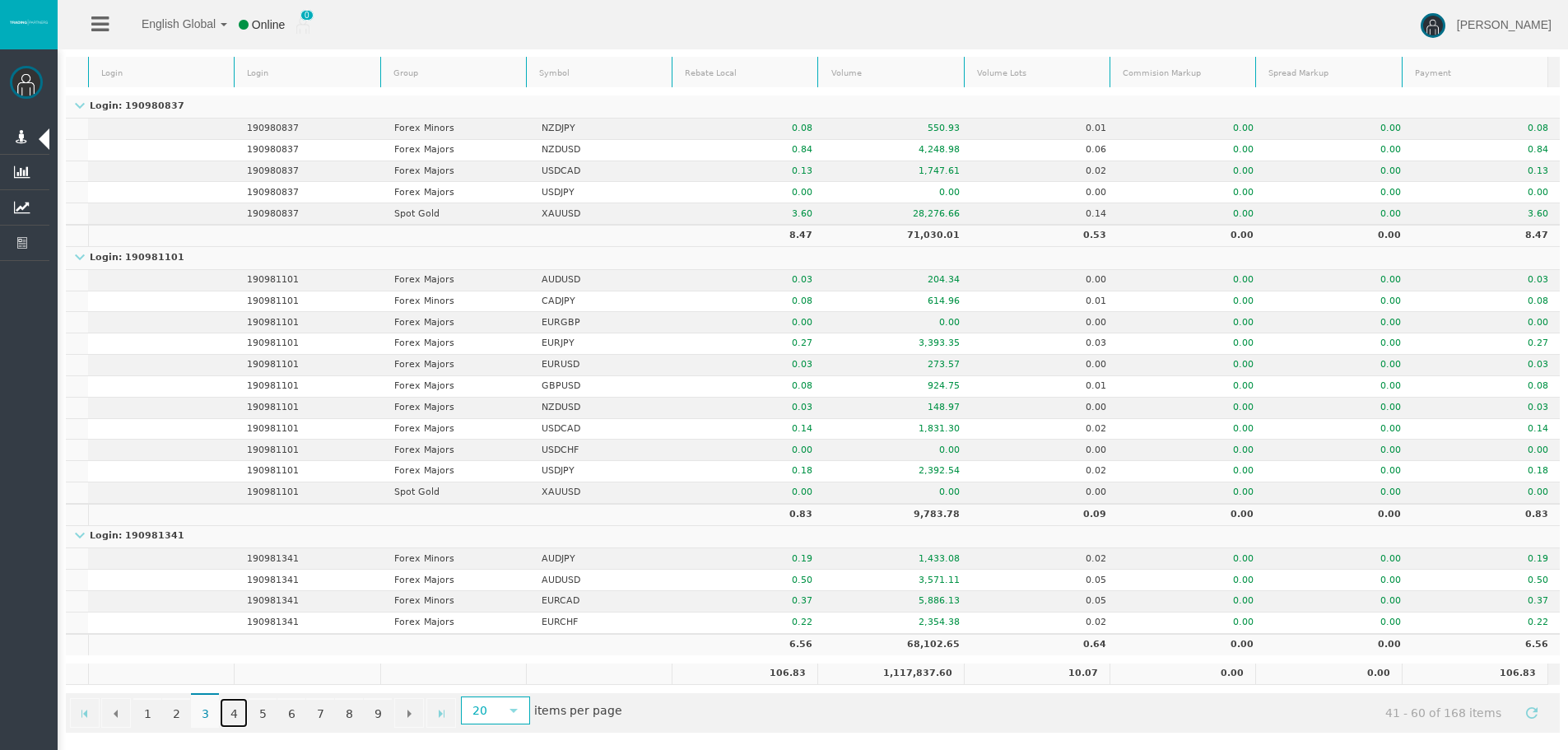
click at [232, 711] on link "4" at bounding box center [234, 713] width 28 height 29
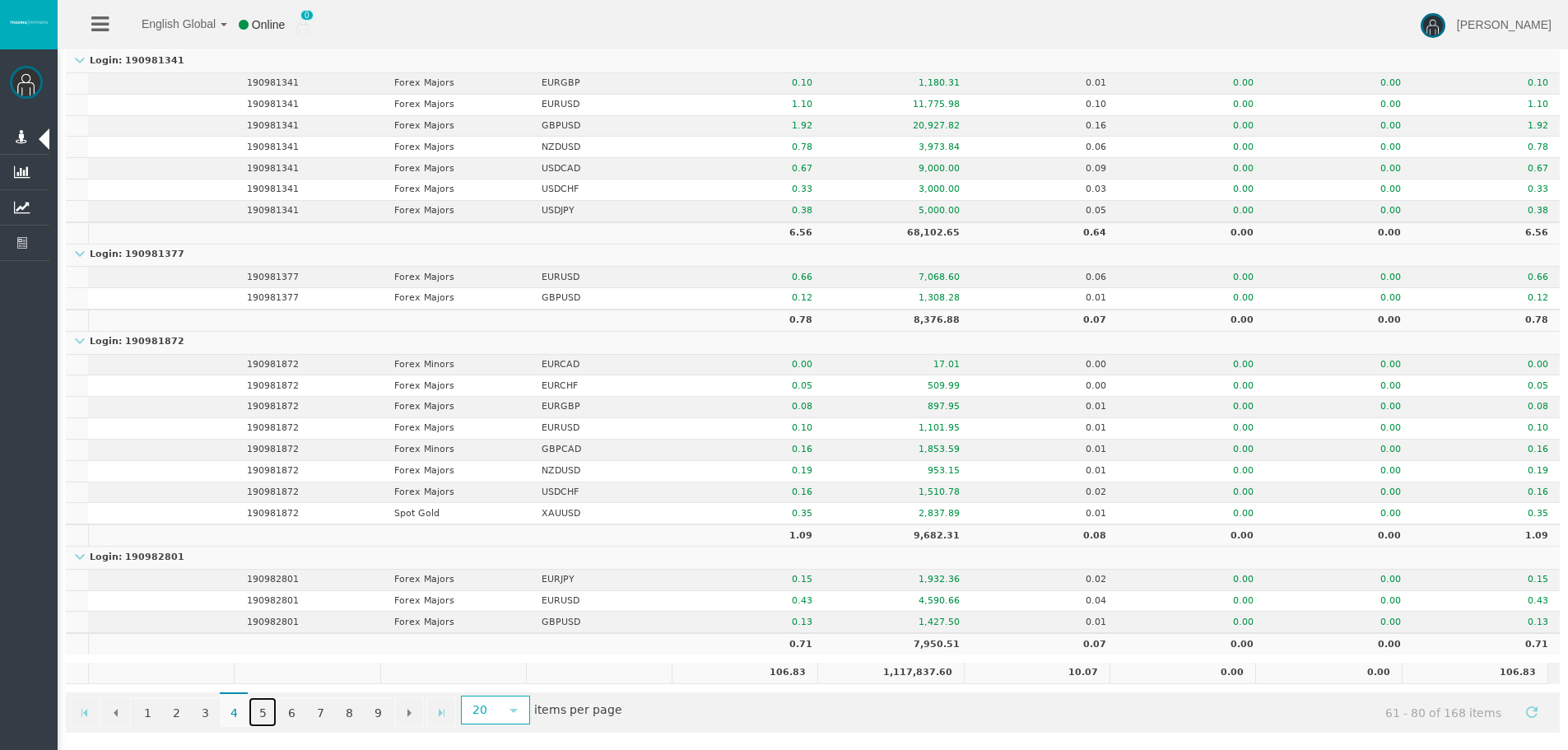
click at [264, 707] on link "5" at bounding box center [262, 712] width 28 height 29
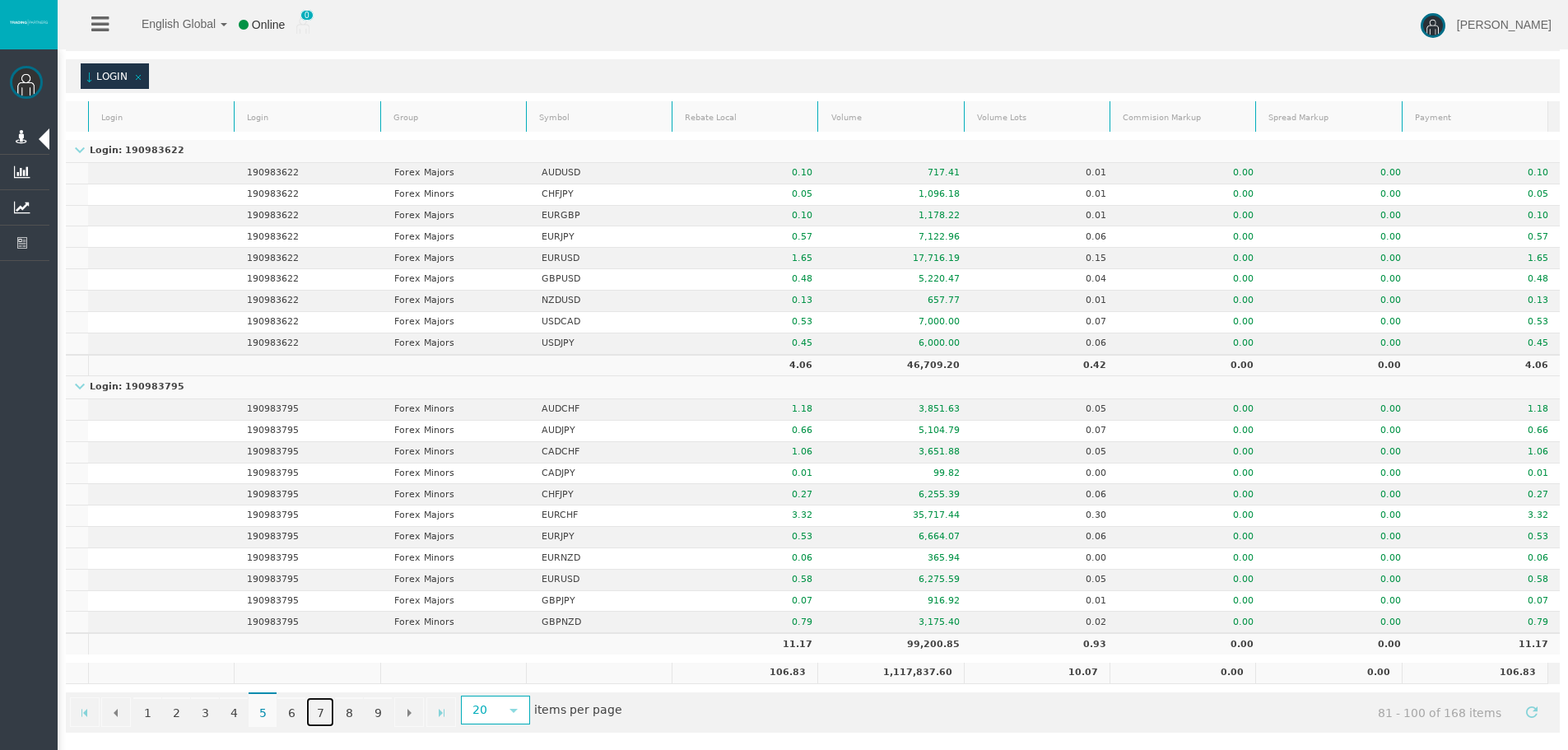
click at [314, 707] on link "7" at bounding box center [320, 712] width 28 height 29
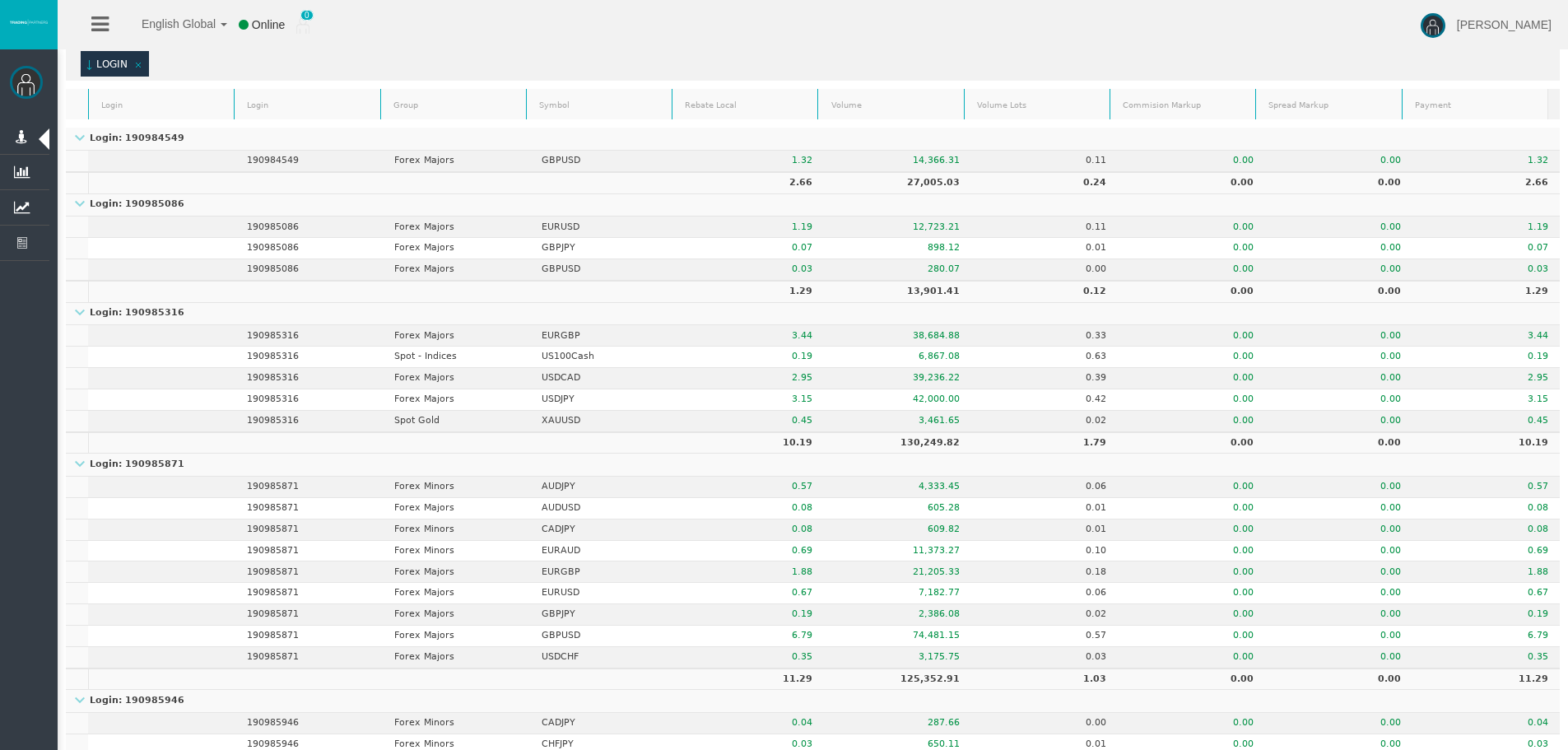
click at [346, 711] on td "Login: 190985946" at bounding box center [812, 702] width 1495 height 23
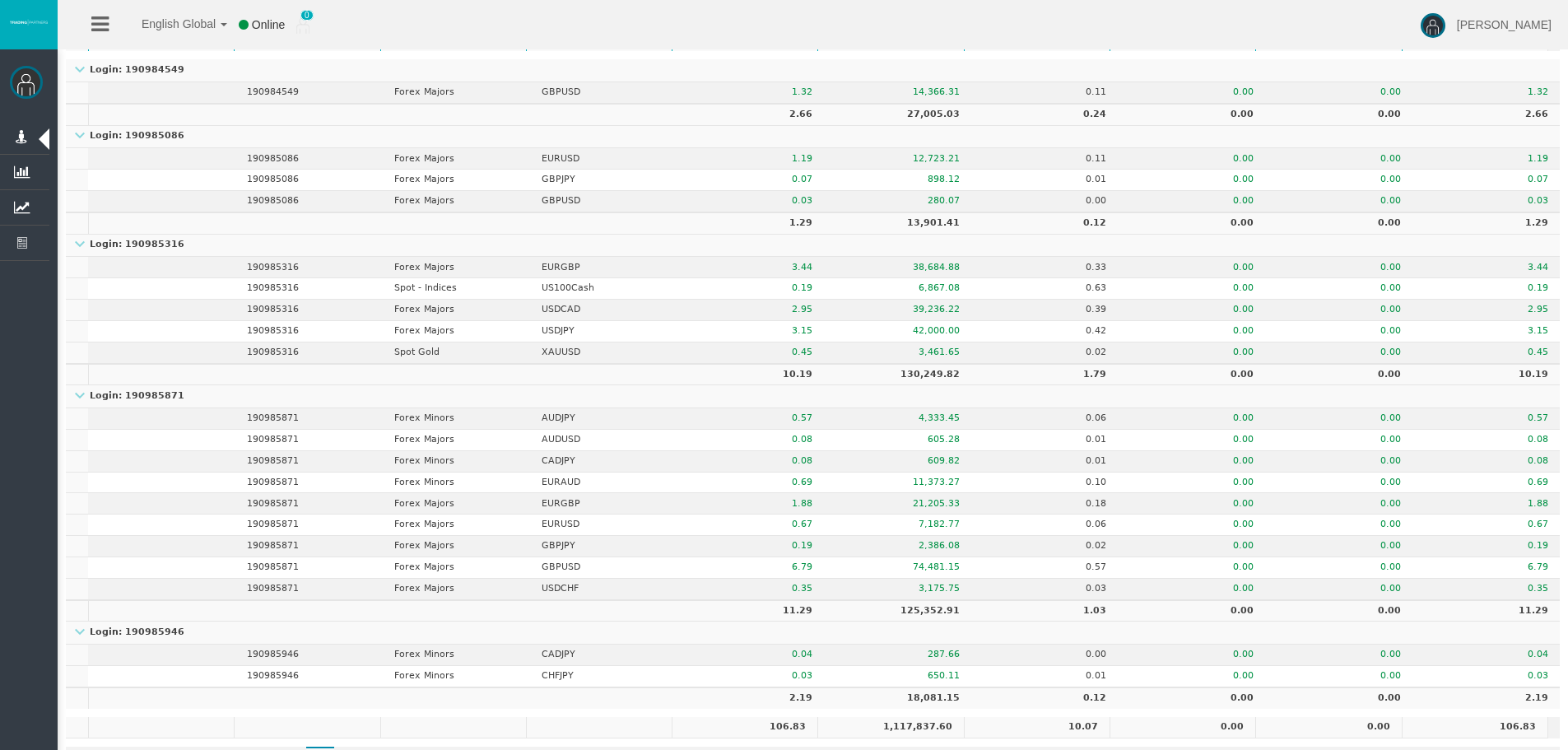
scroll to position [645, 0]
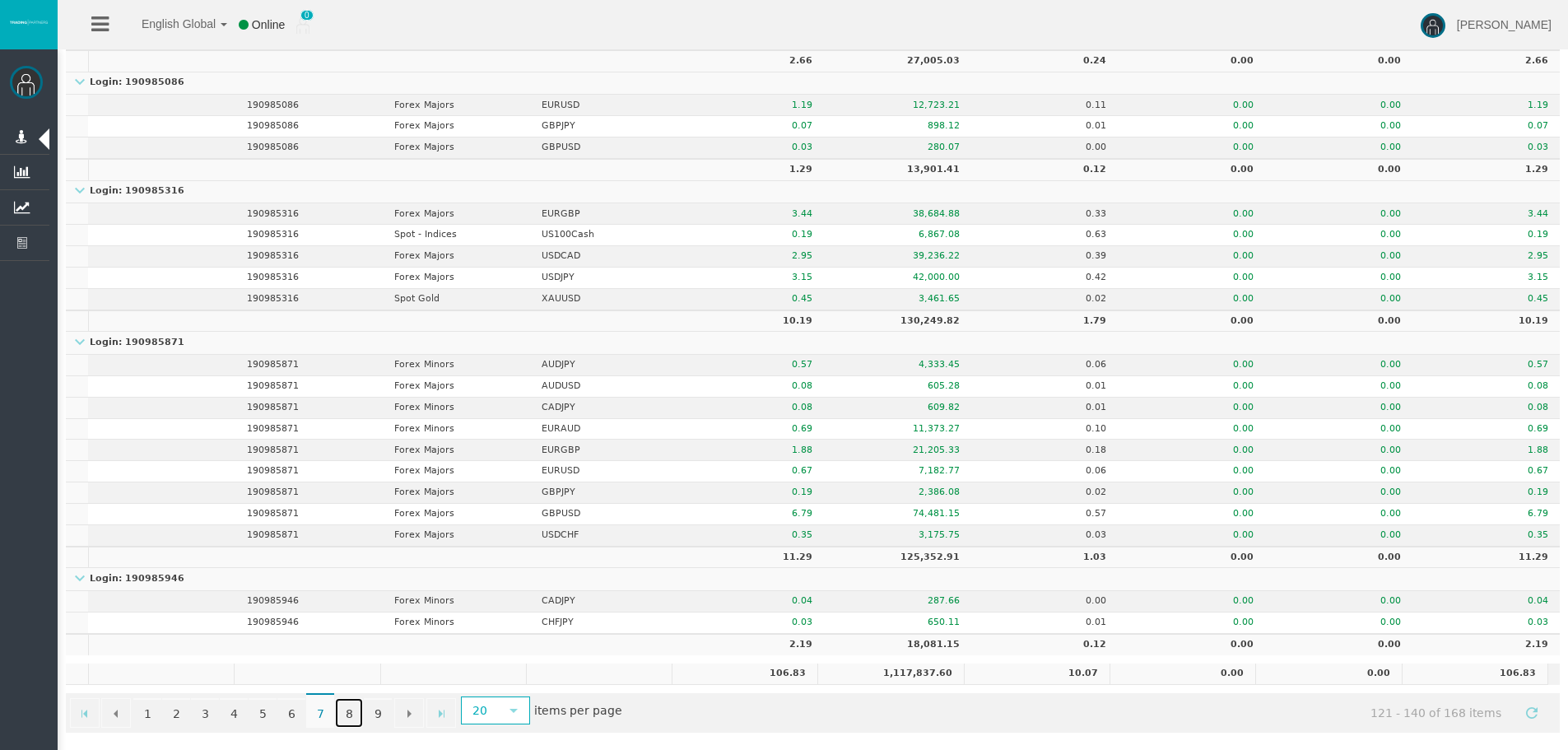
click at [363, 714] on link "8" at bounding box center [349, 713] width 28 height 29
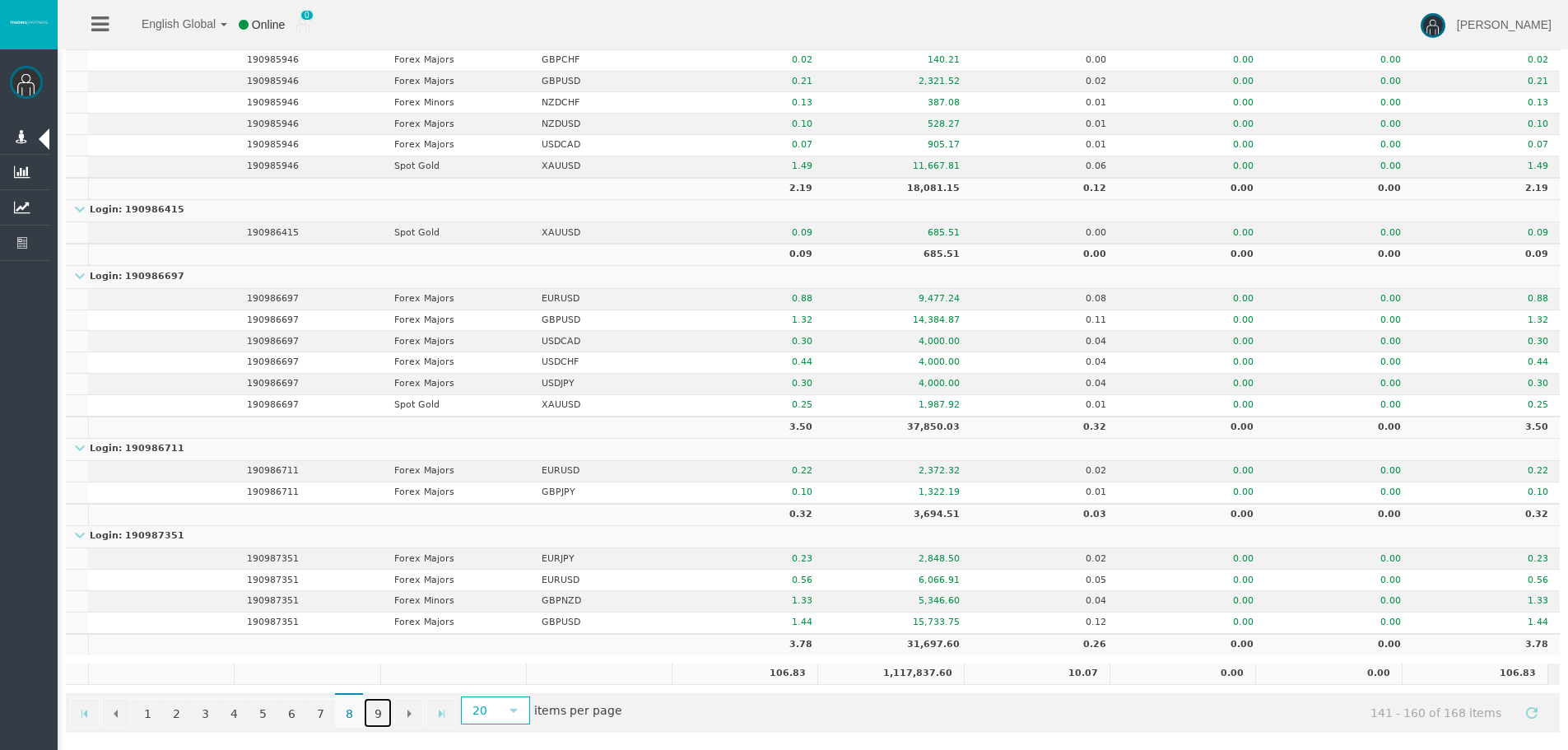
click at [391, 713] on link "9" at bounding box center [377, 713] width 28 height 29
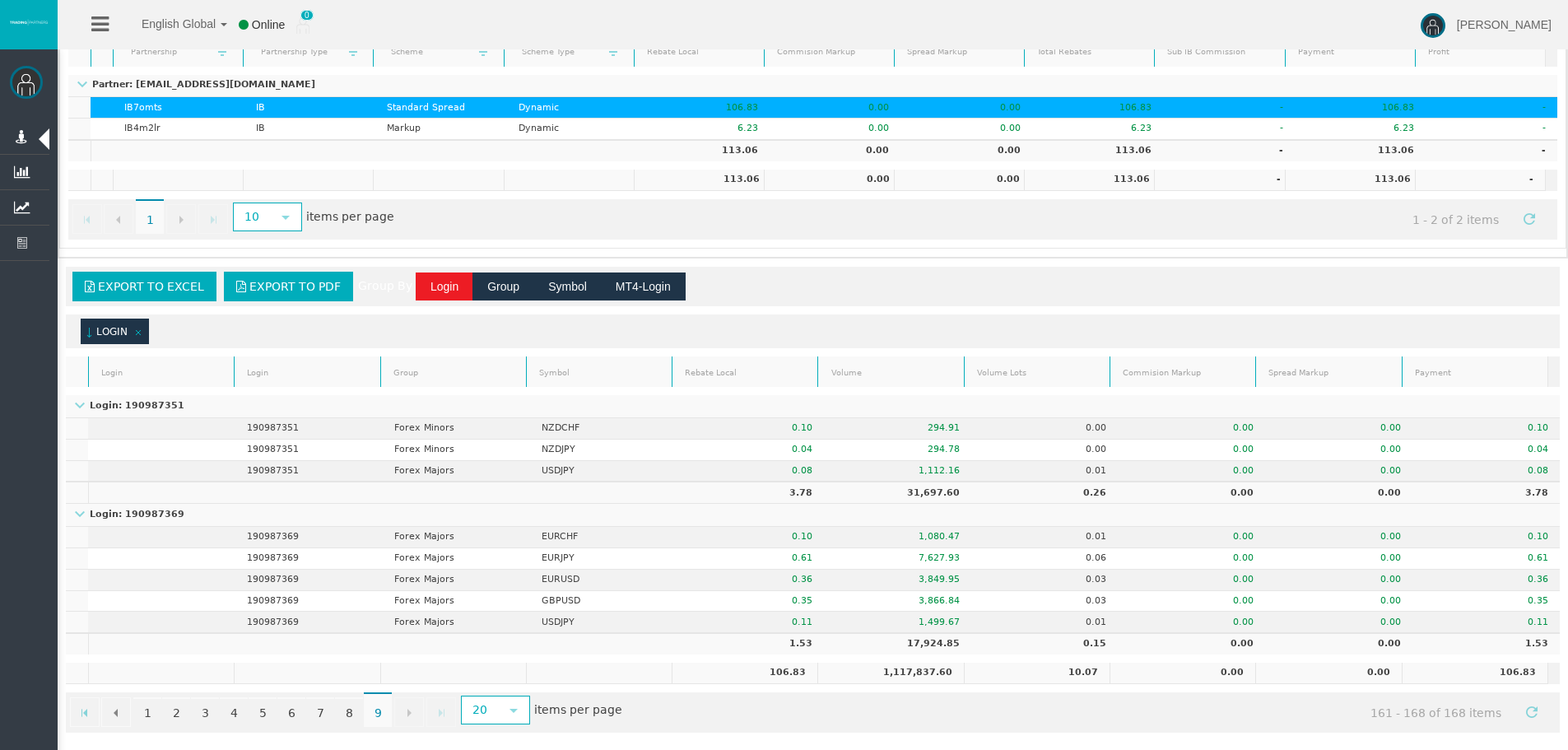
scroll to position [256, 0]
click at [160, 278] on link "Export to Excel" at bounding box center [144, 287] width 144 height 29
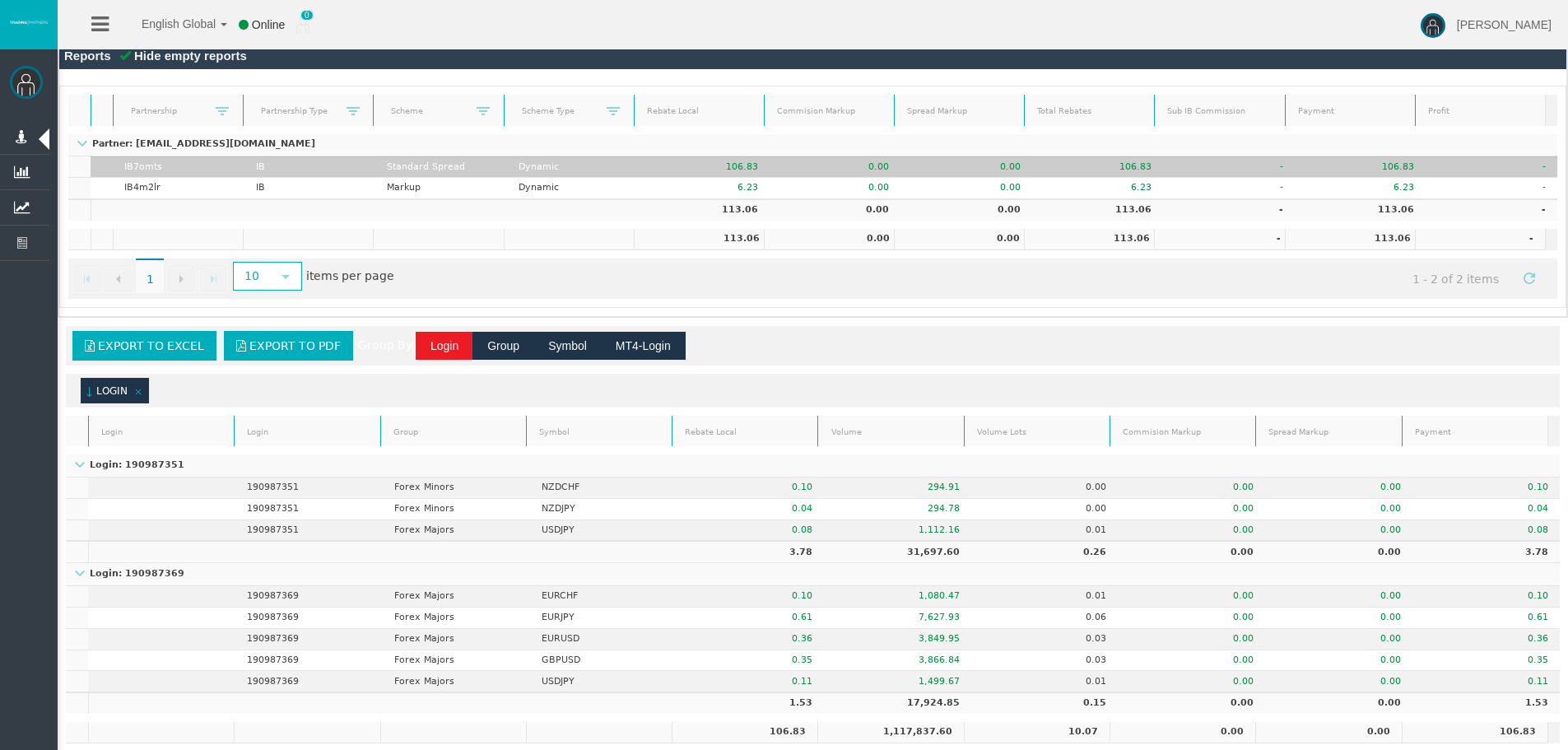
scroll to position [91, 0]
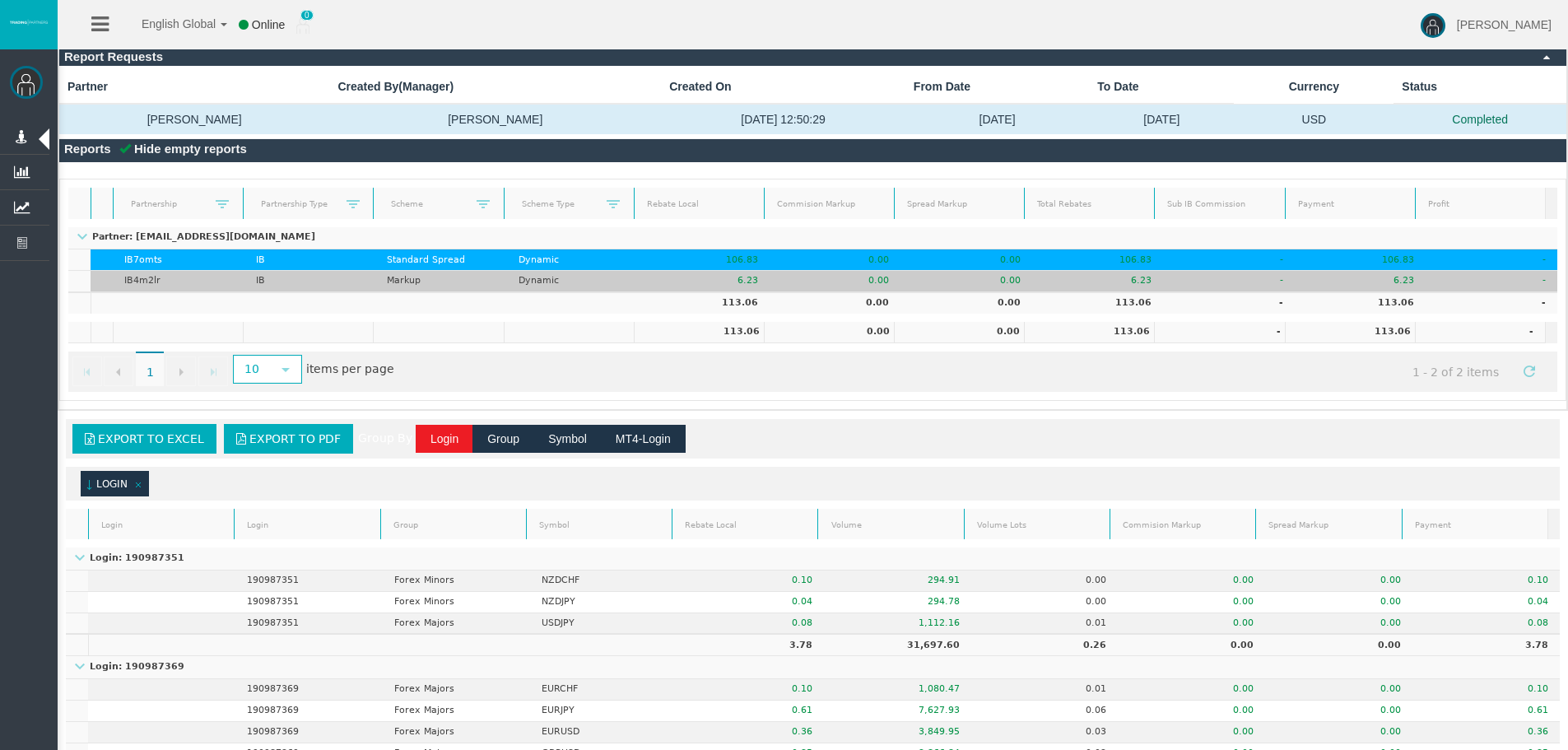
click at [289, 286] on td "IB" at bounding box center [310, 282] width 132 height 22
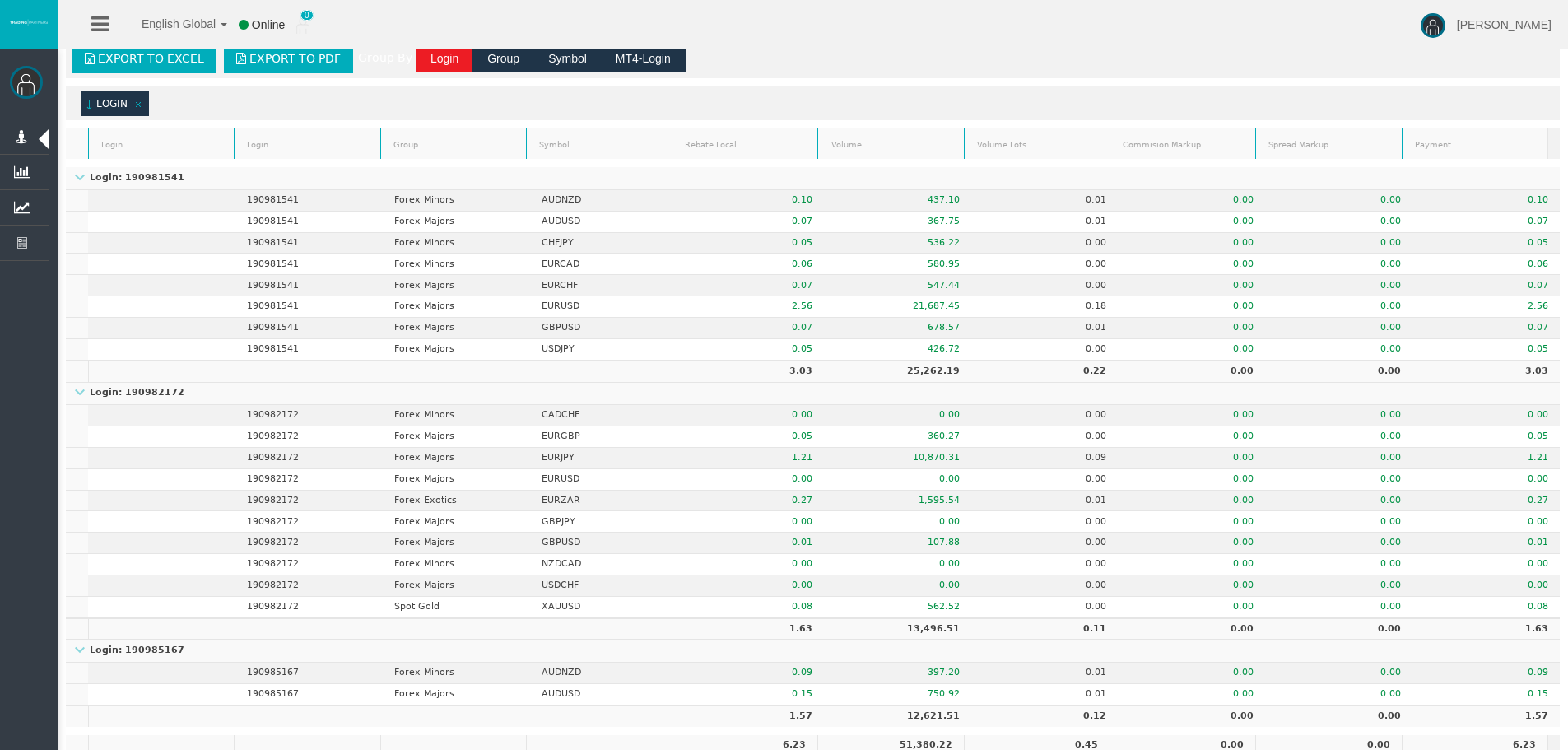
scroll to position [556, 0]
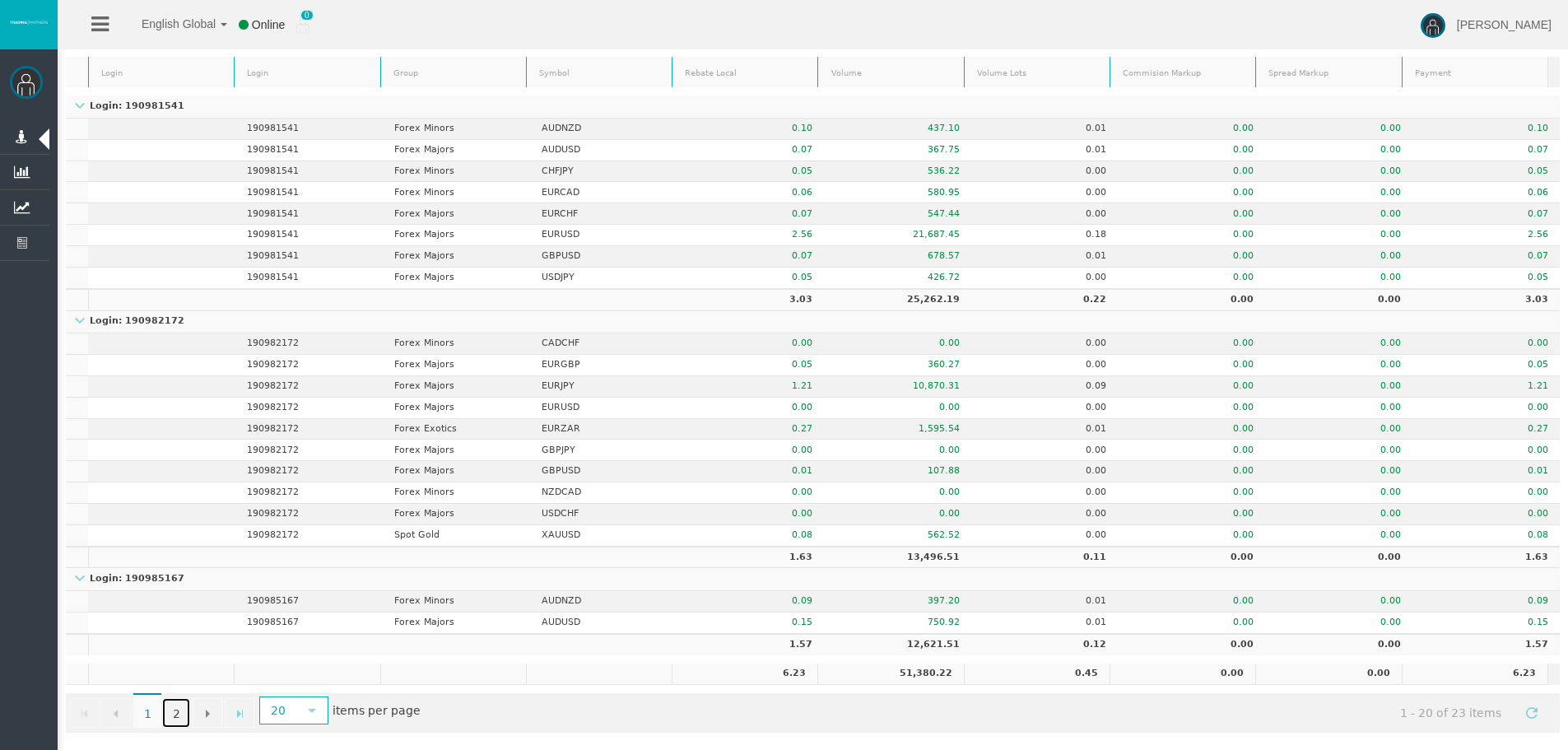
click at [180, 721] on link "2" at bounding box center [176, 713] width 28 height 29
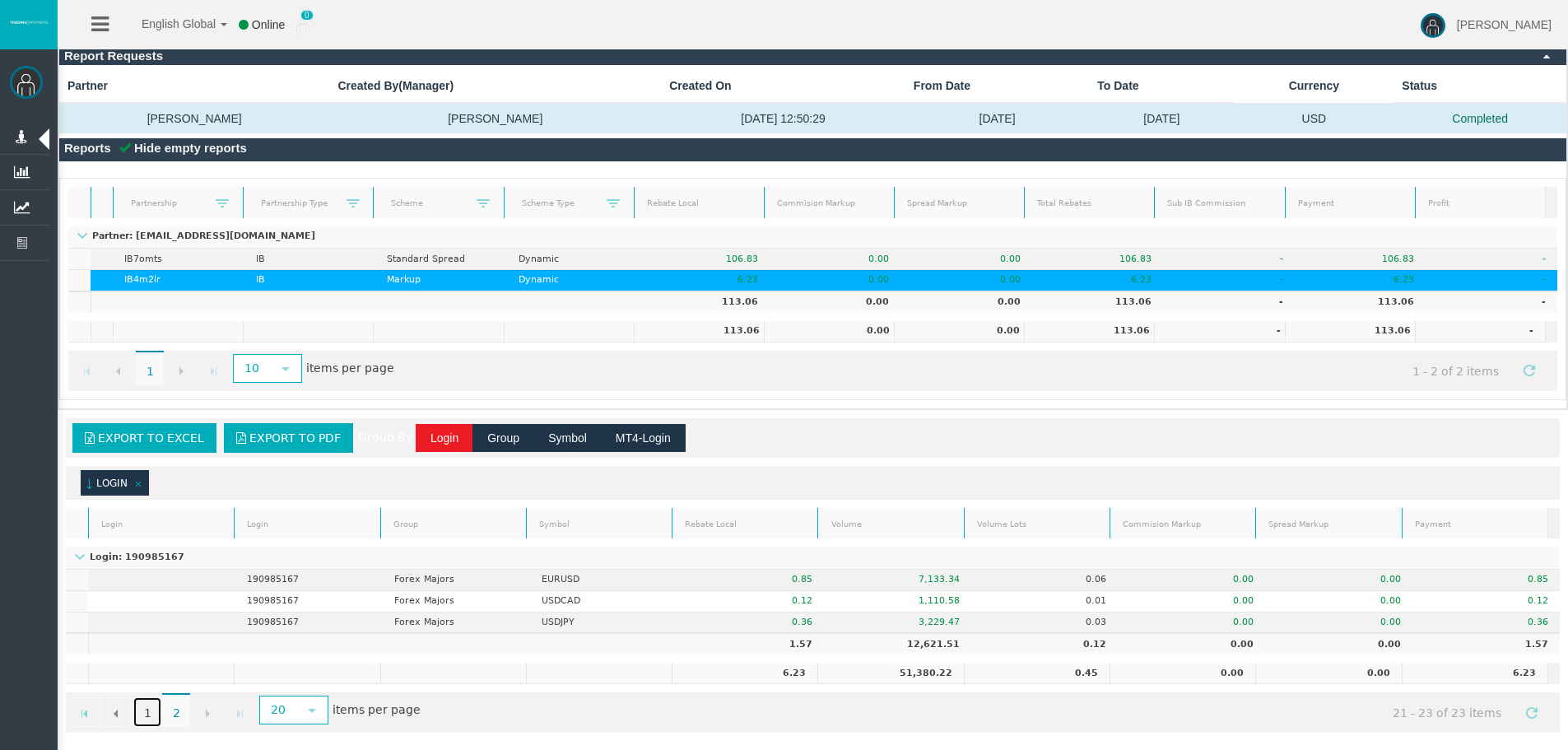
click at [155, 715] on link "1" at bounding box center [147, 712] width 28 height 29
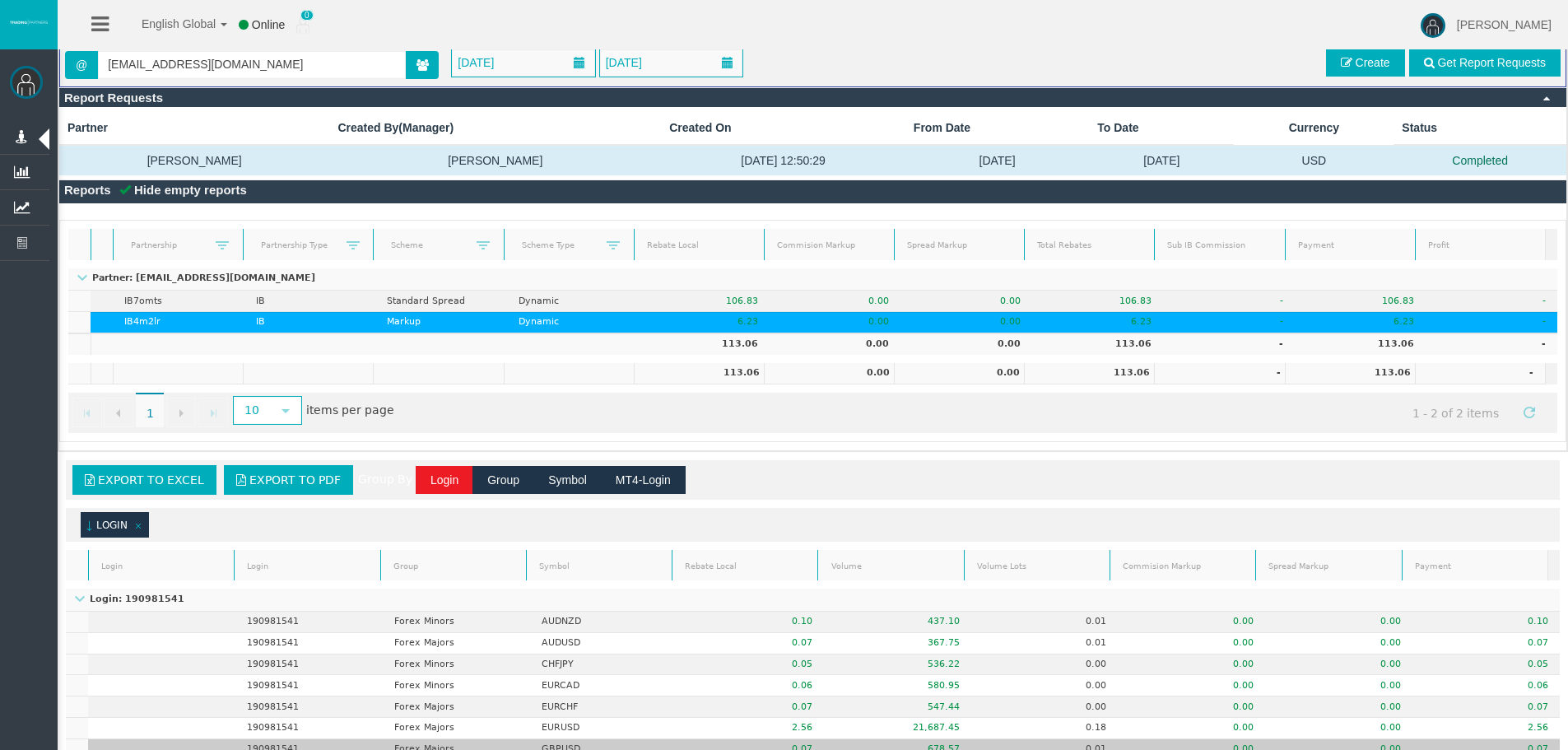
scroll to position [0, 0]
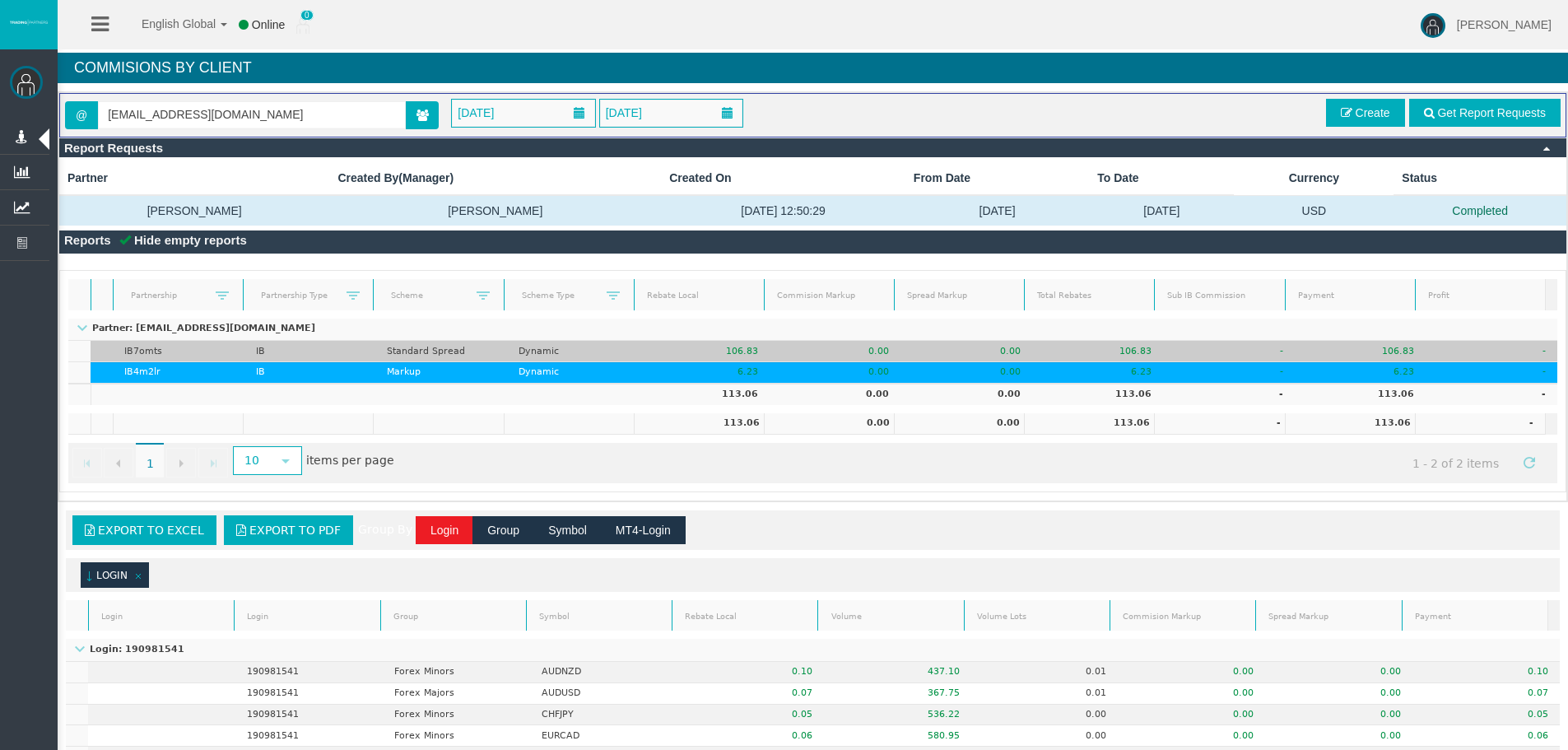
click at [561, 347] on td "Dynamic" at bounding box center [573, 352] width 132 height 22
